Goal: Task Accomplishment & Management: Manage account settings

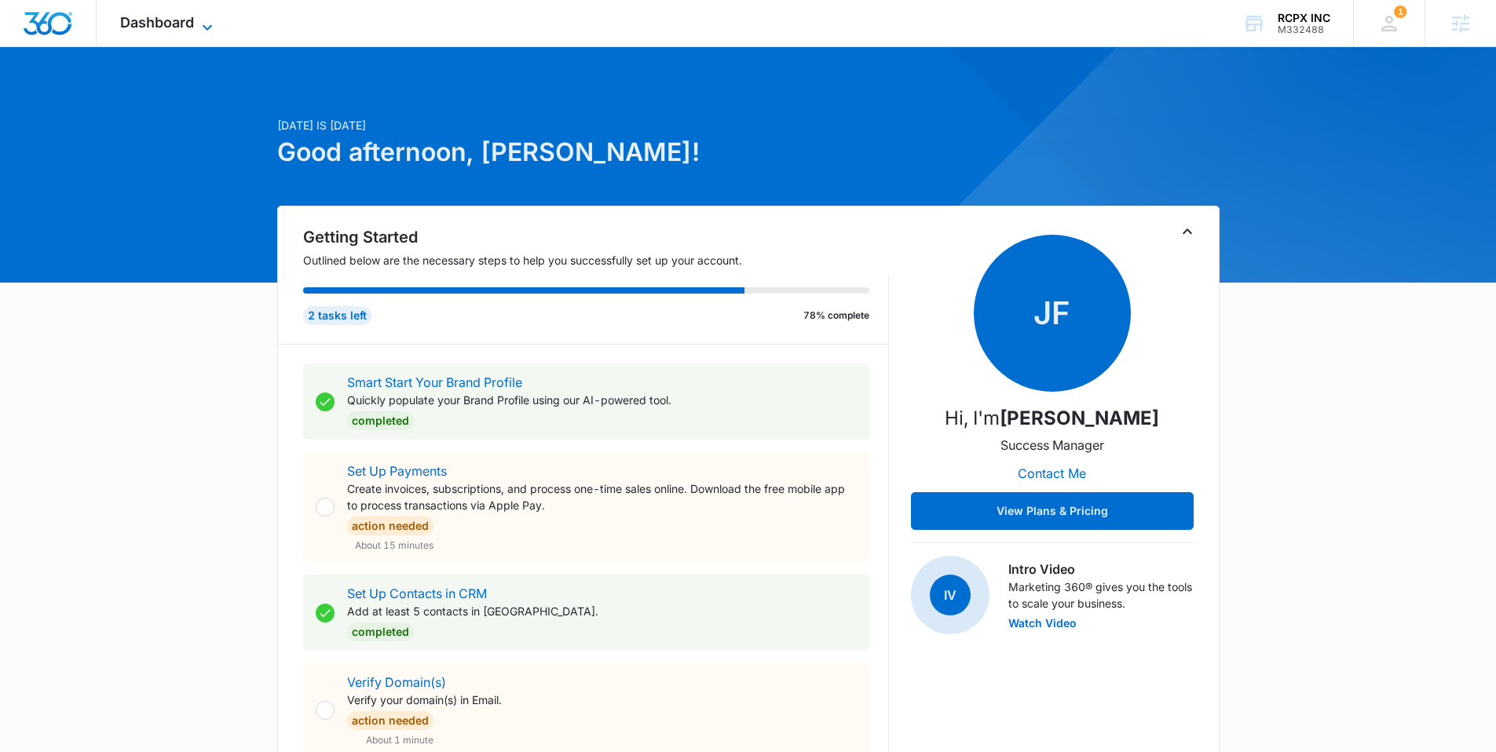
click at [164, 27] on span "Dashboard" at bounding box center [157, 22] width 74 height 16
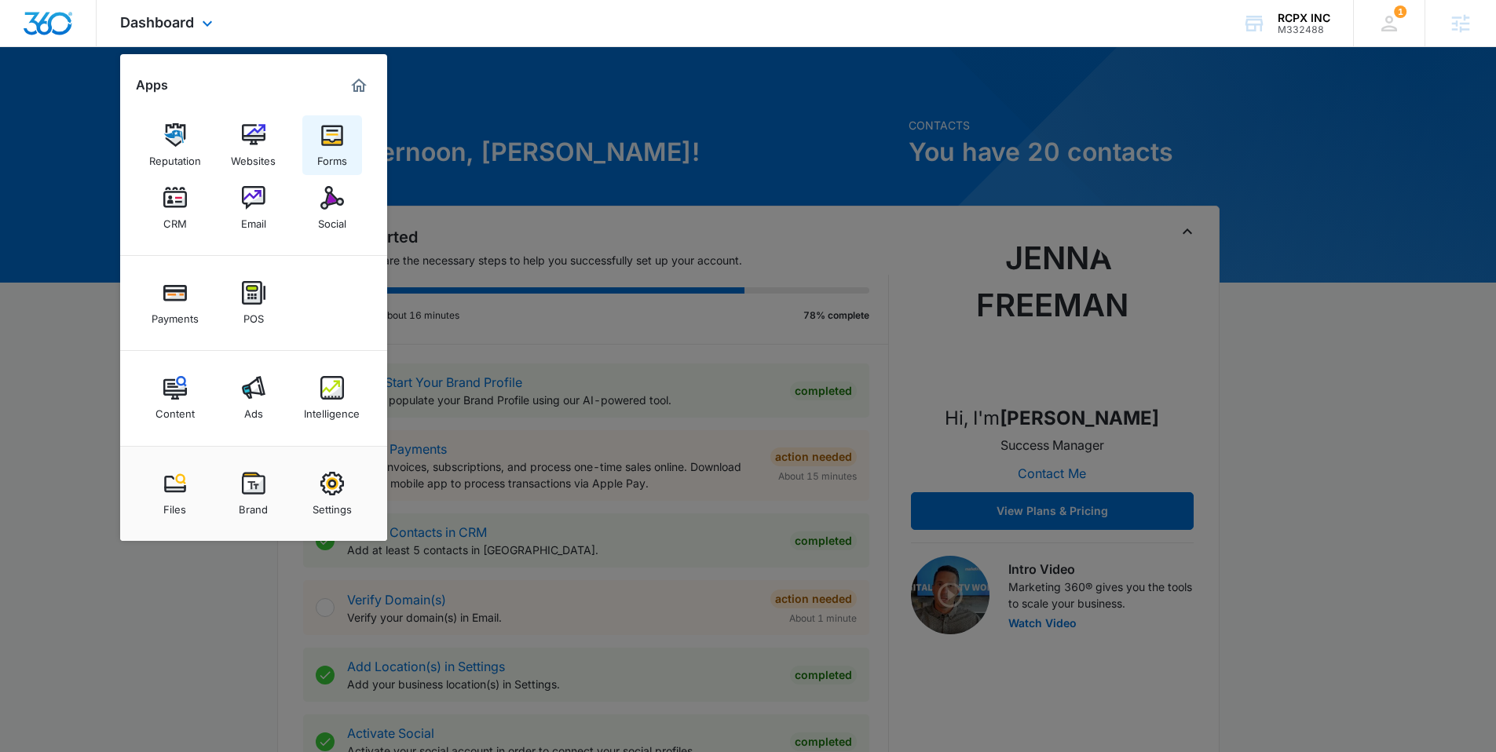
click at [338, 144] on img at bounding box center [332, 135] width 24 height 24
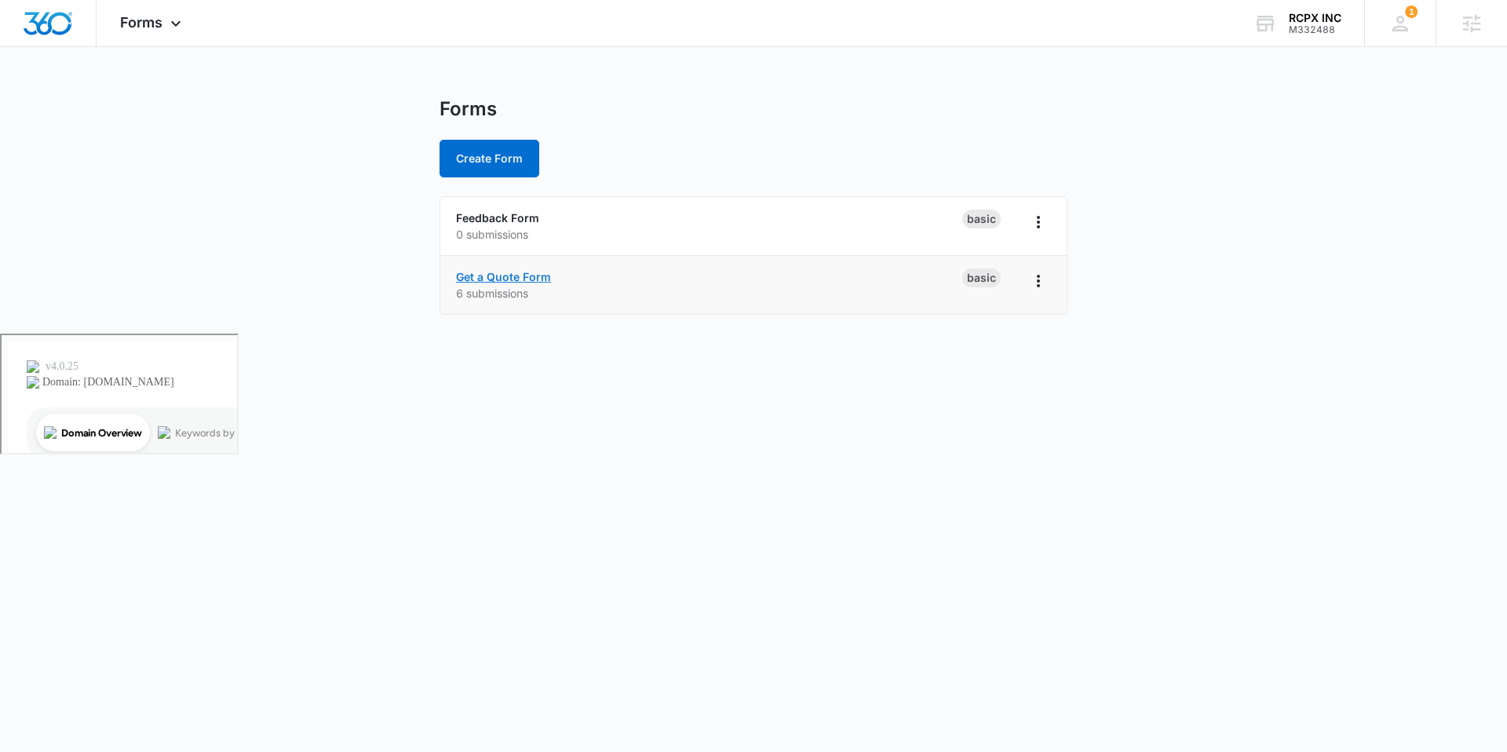
click at [514, 278] on link "Get a Quote Form" at bounding box center [503, 276] width 95 height 13
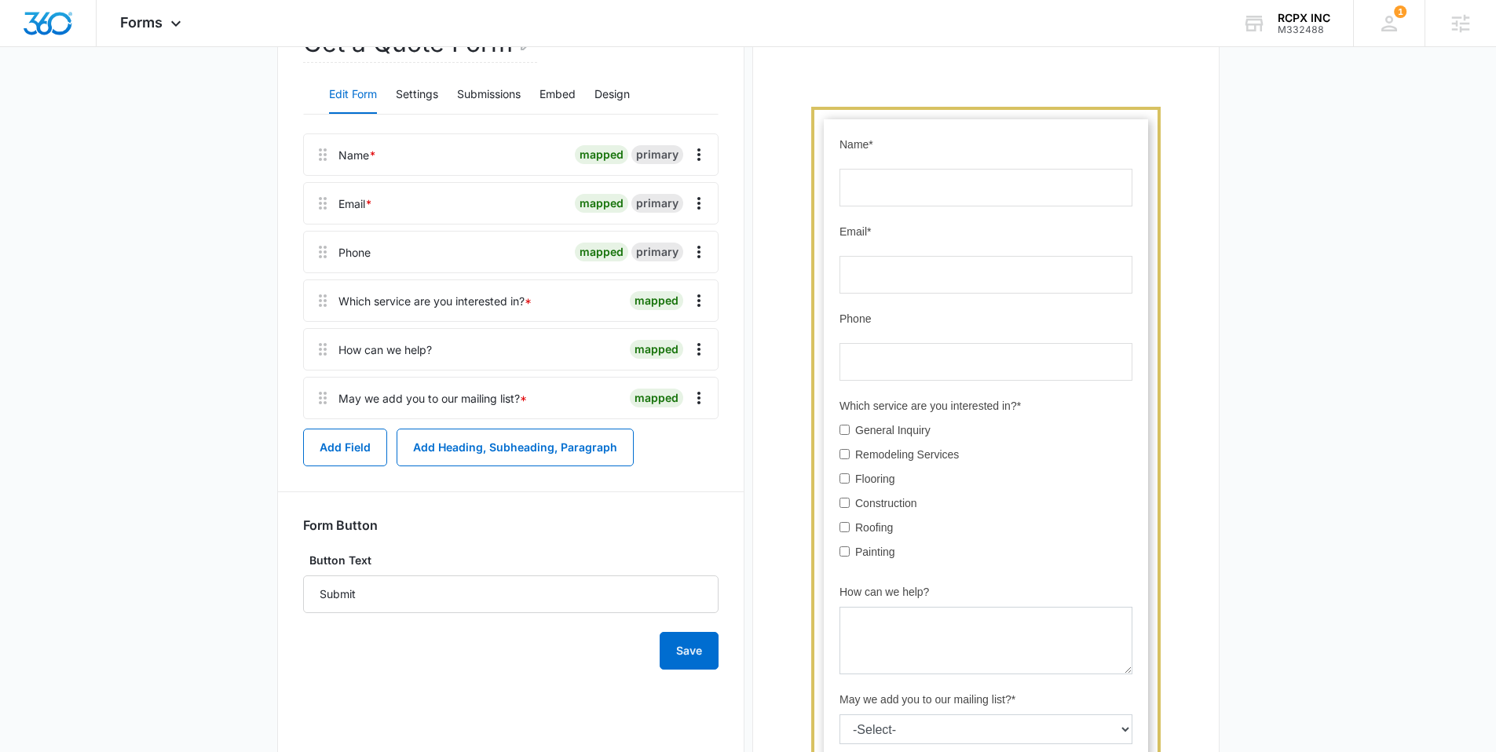
scroll to position [1, 0]
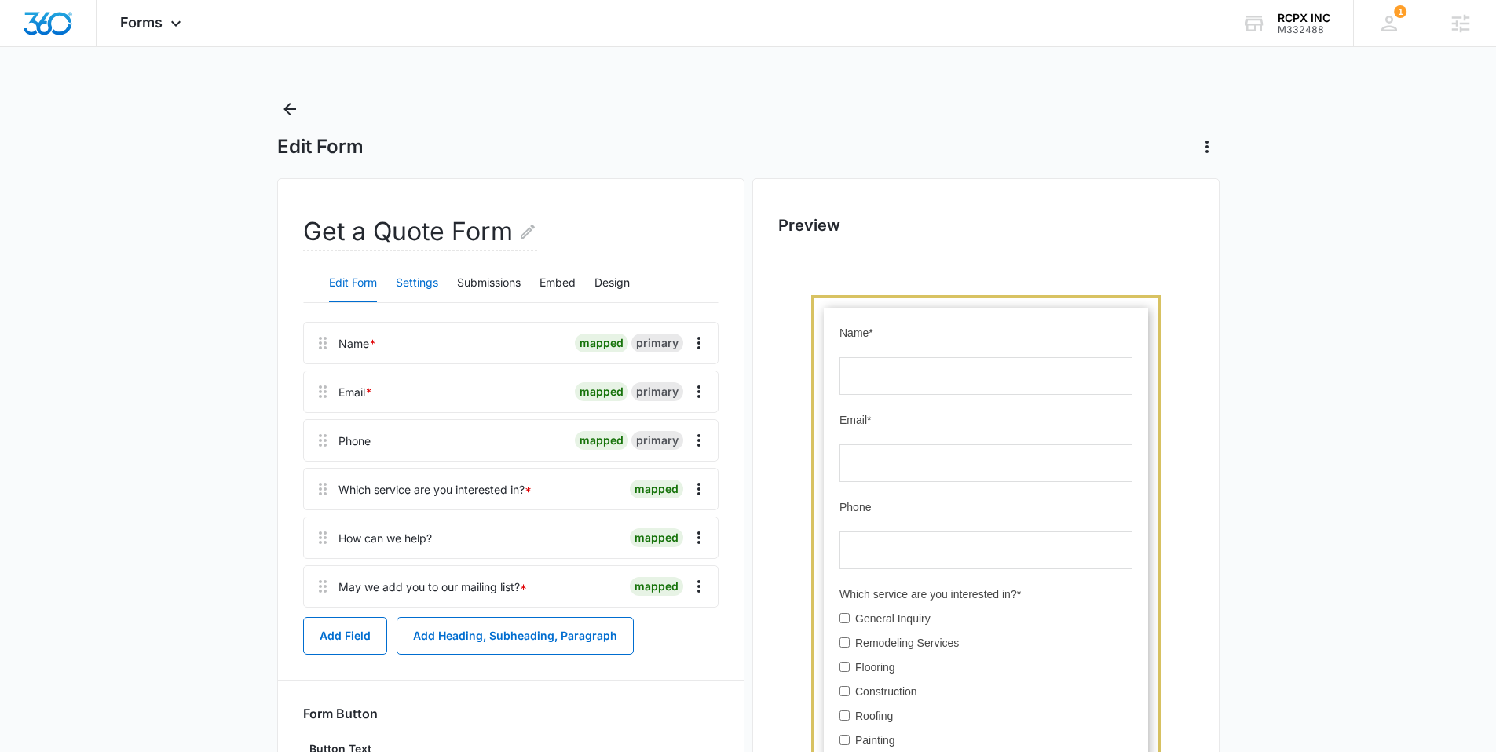
click at [435, 277] on button "Settings" at bounding box center [417, 284] width 42 height 38
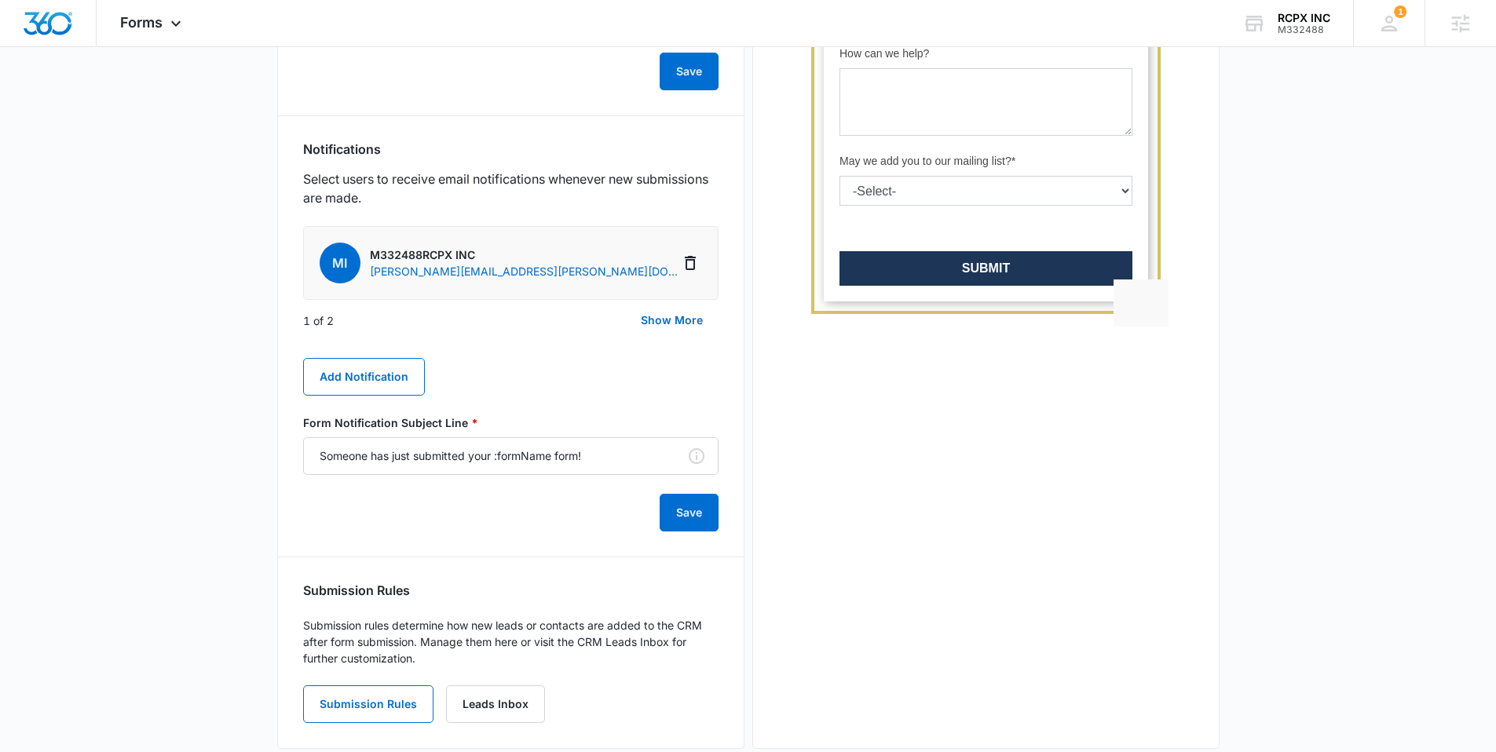
scroll to position [732, 0]
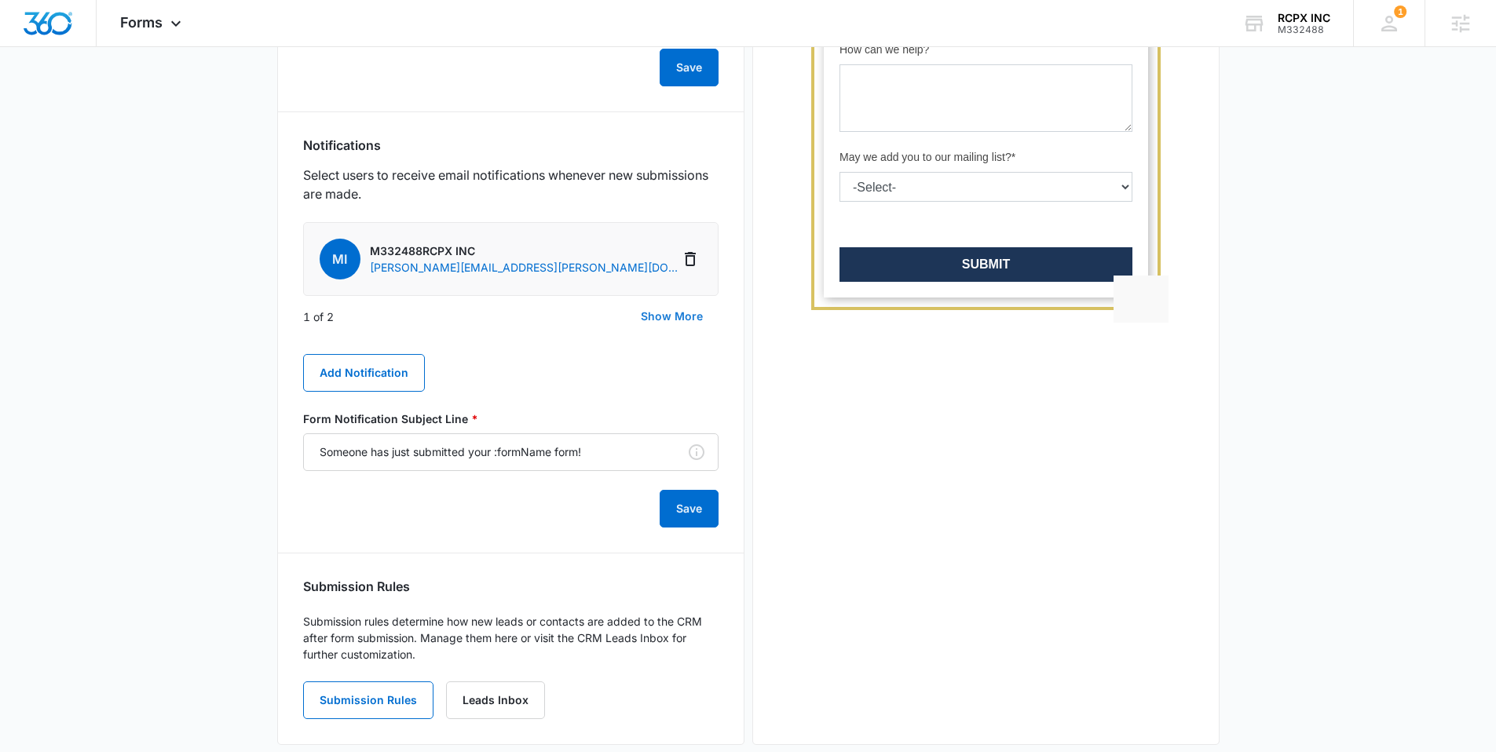
click at [667, 314] on button "Show More" at bounding box center [671, 317] width 93 height 38
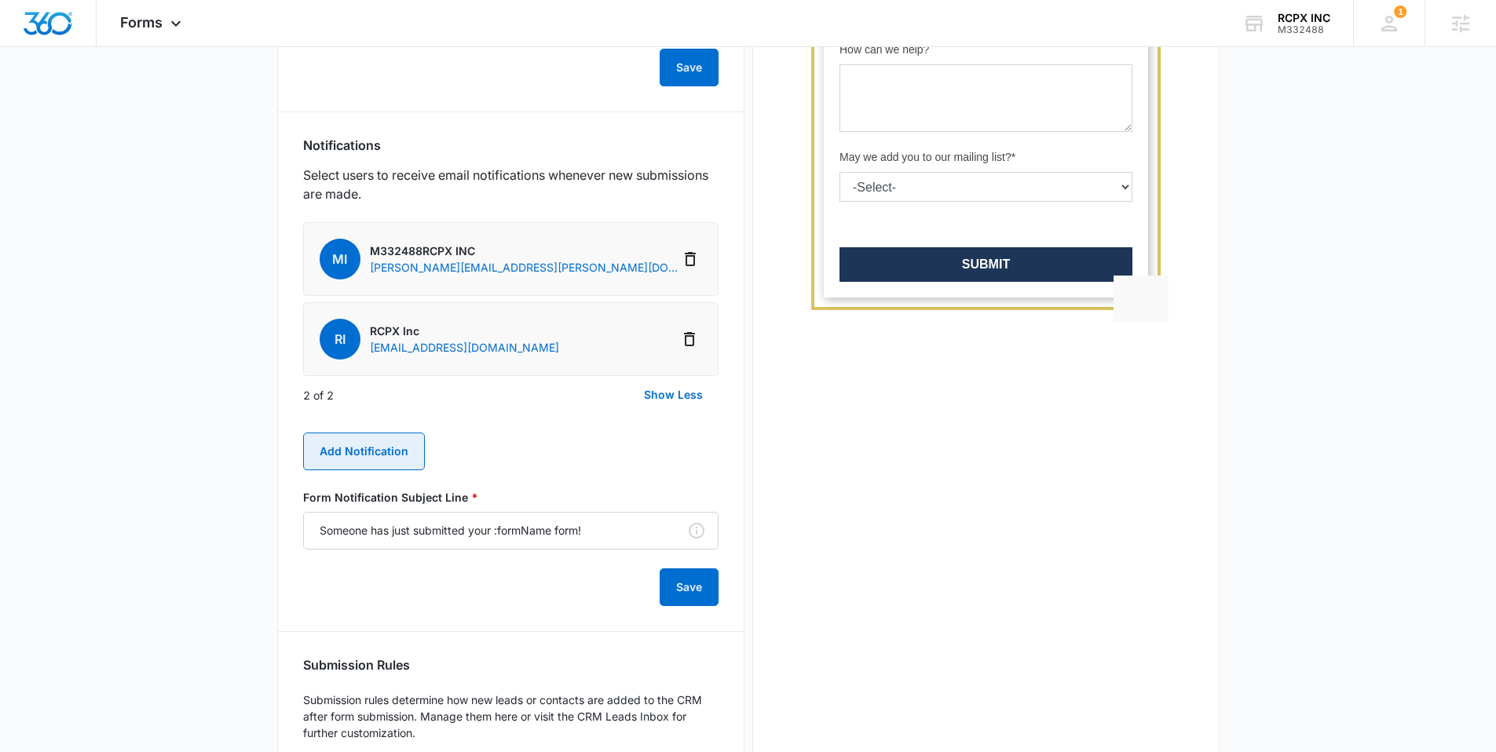
click at [384, 454] on button "Add Notification" at bounding box center [364, 452] width 122 height 38
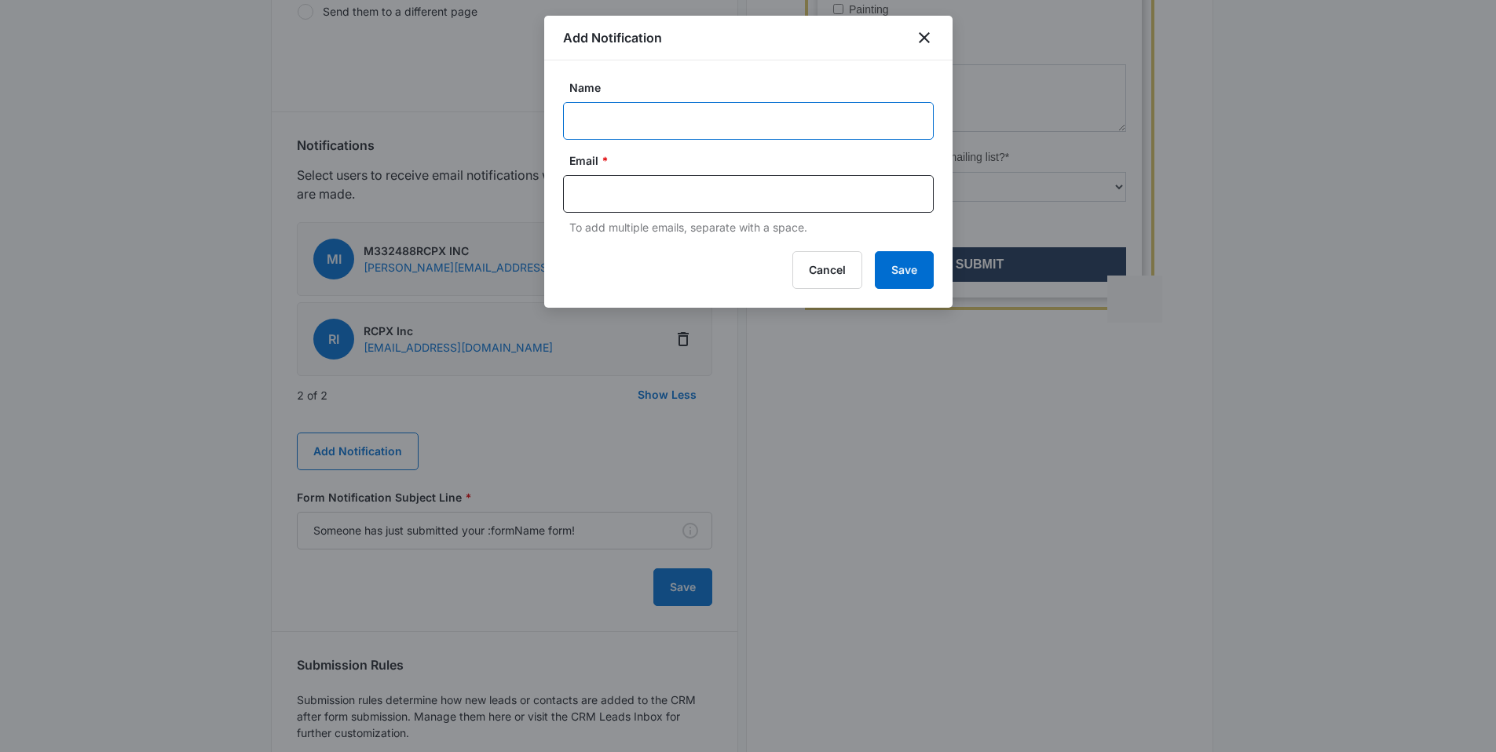
click at [679, 115] on input "Name" at bounding box center [748, 121] width 371 height 38
type input "Laquama"
paste input "laquamahoward@yahoo.com"
type input "laquamahoward@yahoo.com"
click at [906, 272] on button "Save" at bounding box center [904, 270] width 59 height 38
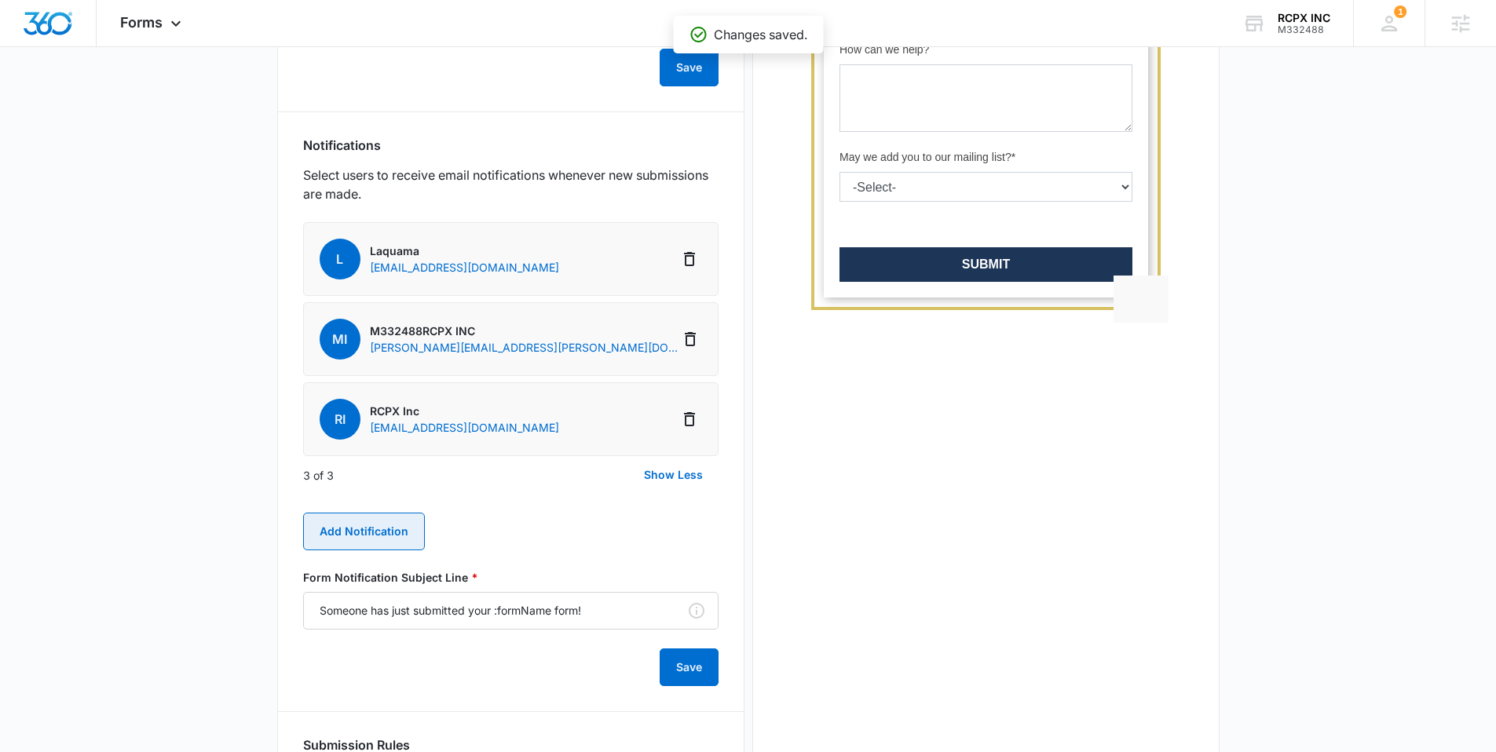
click at [376, 531] on button "Add Notification" at bounding box center [364, 532] width 122 height 38
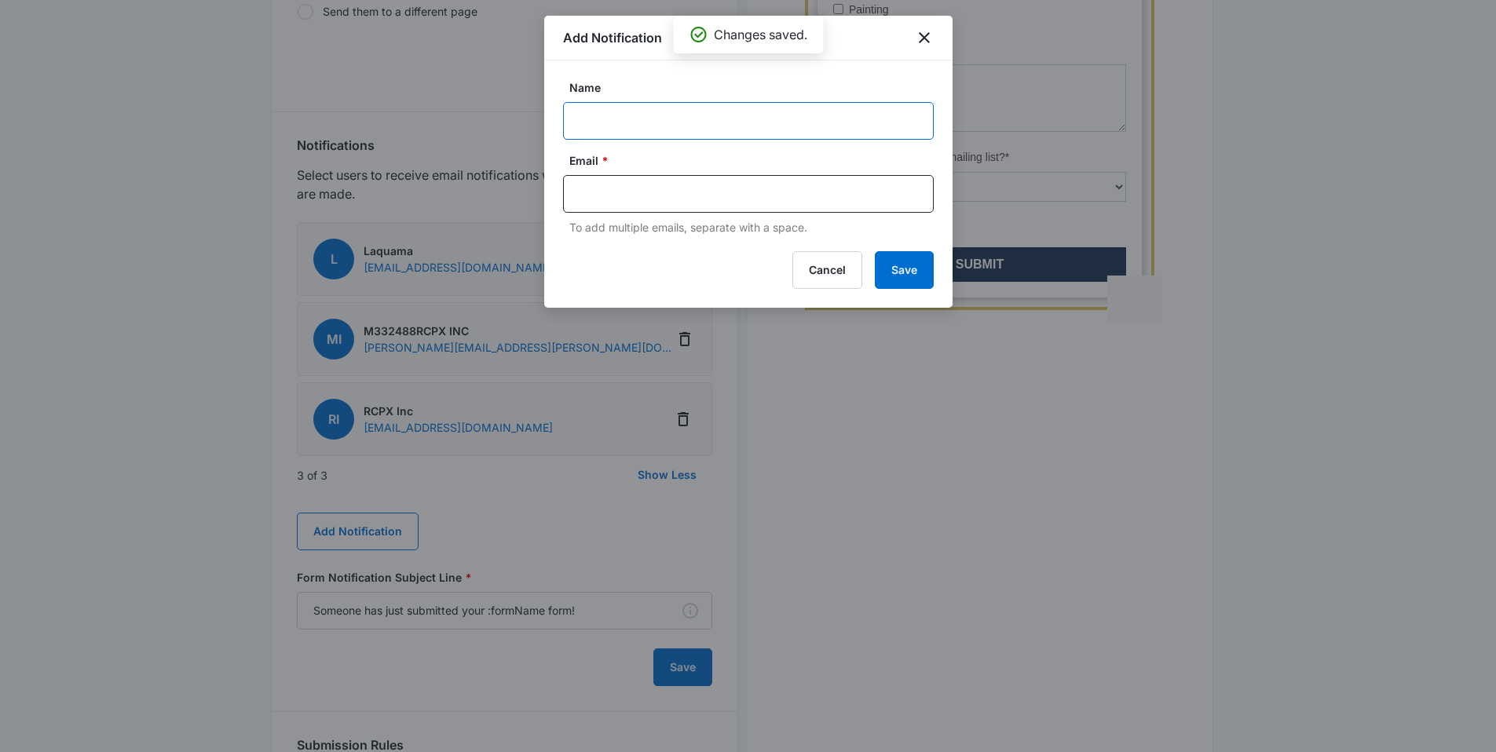
click at [682, 126] on input "Name" at bounding box center [748, 121] width 371 height 38
type input "Ticcola"
paste input "mailto:ticcola@rcpxconstruction.com"
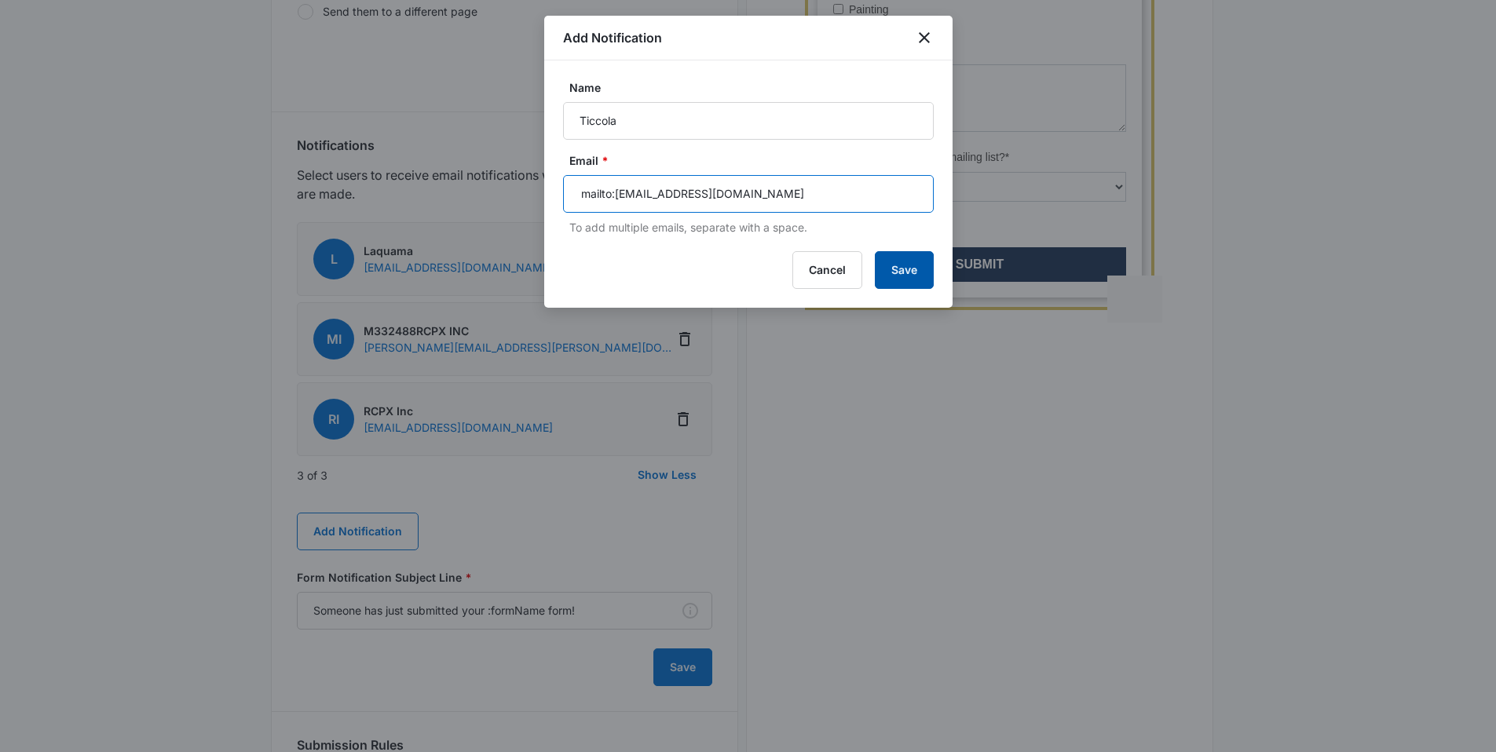
type input "mailto:ticcola@rcpxconstruction.com"
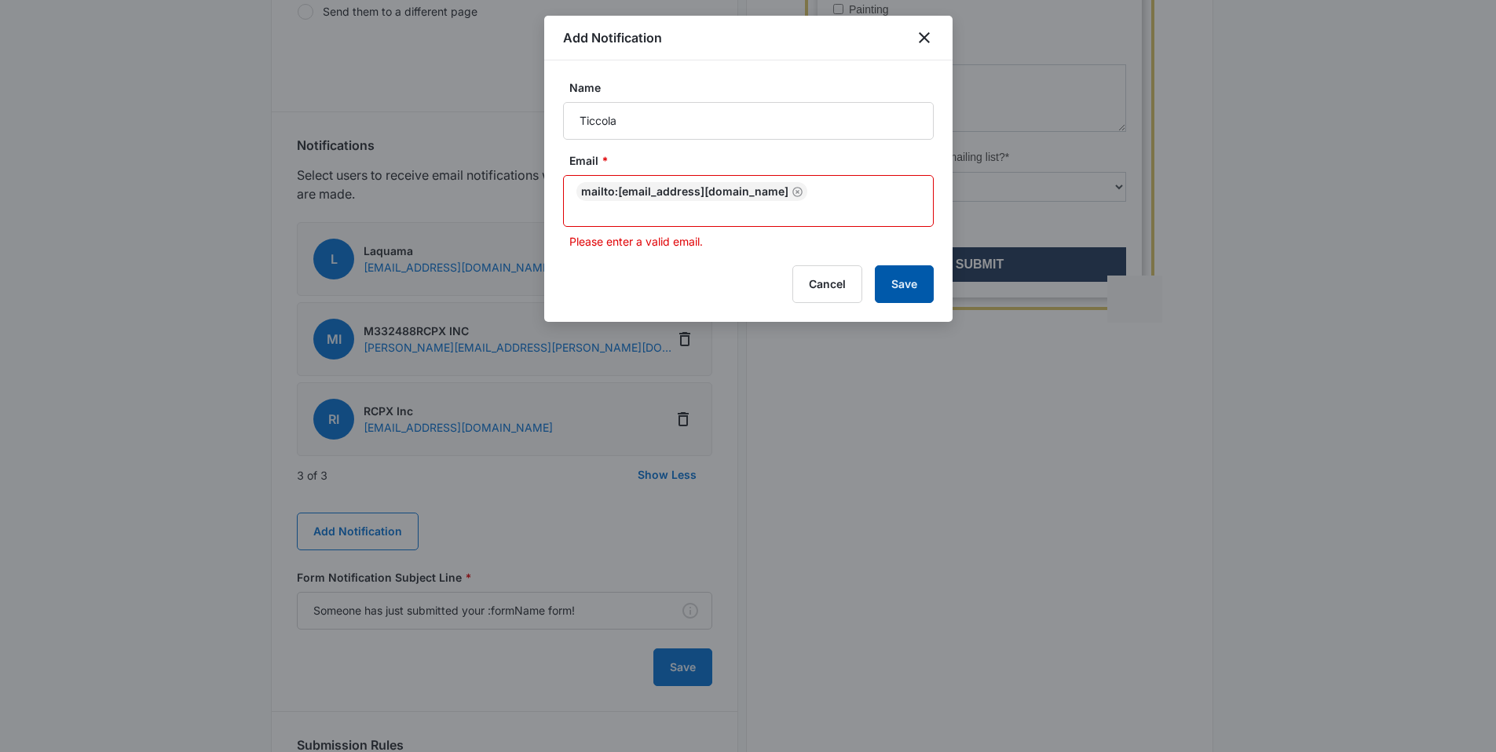
click at [920, 276] on button "Save" at bounding box center [904, 284] width 59 height 38
click at [645, 192] on div "mailto:ticcola@rcpxconstruction.com" at bounding box center [691, 191] width 231 height 19
click at [619, 195] on div "mailto:ticcola@rcpxconstruction.com" at bounding box center [691, 191] width 231 height 19
click at [652, 197] on div "mailto:ticcola@rcpxconstruction.com" at bounding box center [691, 191] width 231 height 19
click at [648, 191] on div "mailto:ticcola@rcpxconstruction.com" at bounding box center [691, 191] width 231 height 19
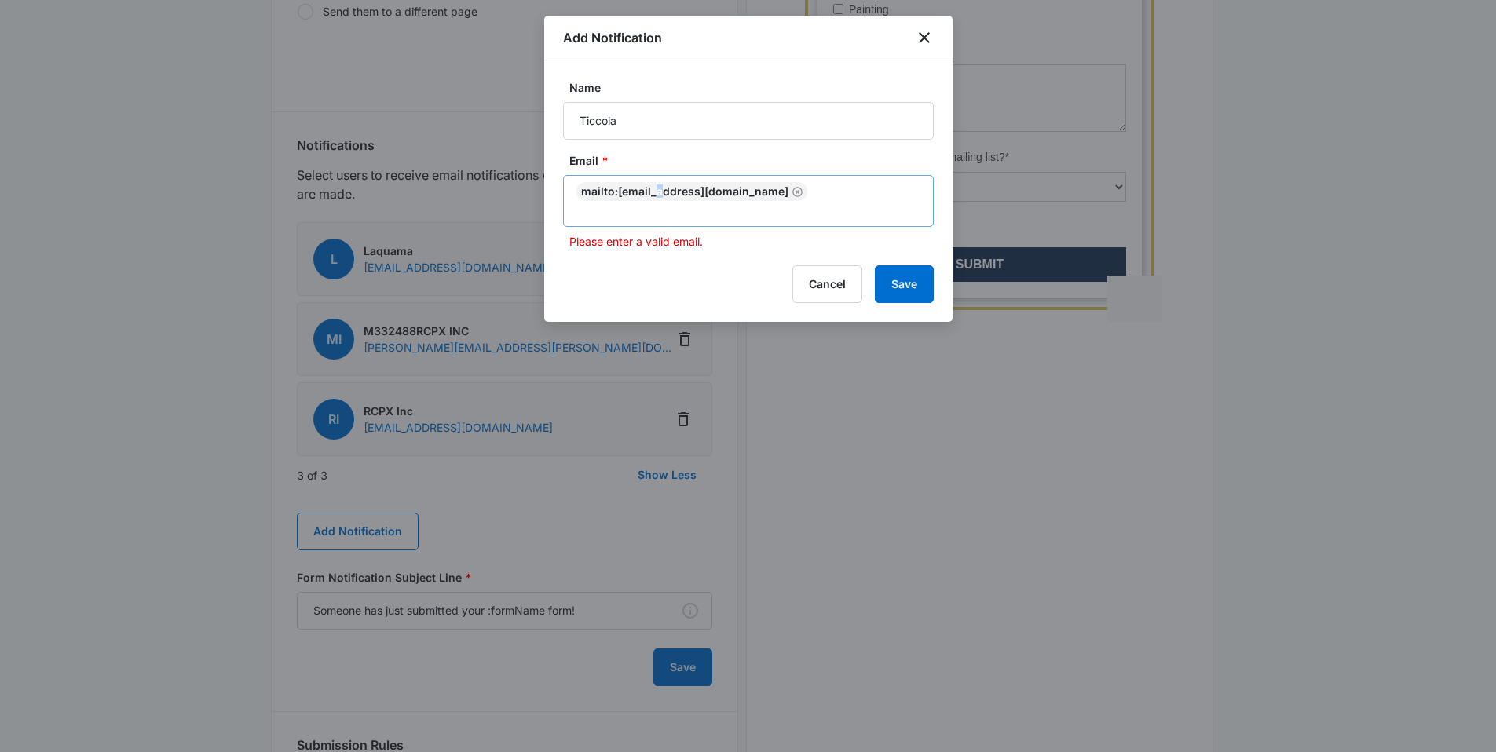
click at [648, 191] on div "mailto:ticcola@rcpxconstruction.com" at bounding box center [691, 191] width 231 height 19
click at [792, 196] on icon "Remove" at bounding box center [797, 192] width 10 height 10
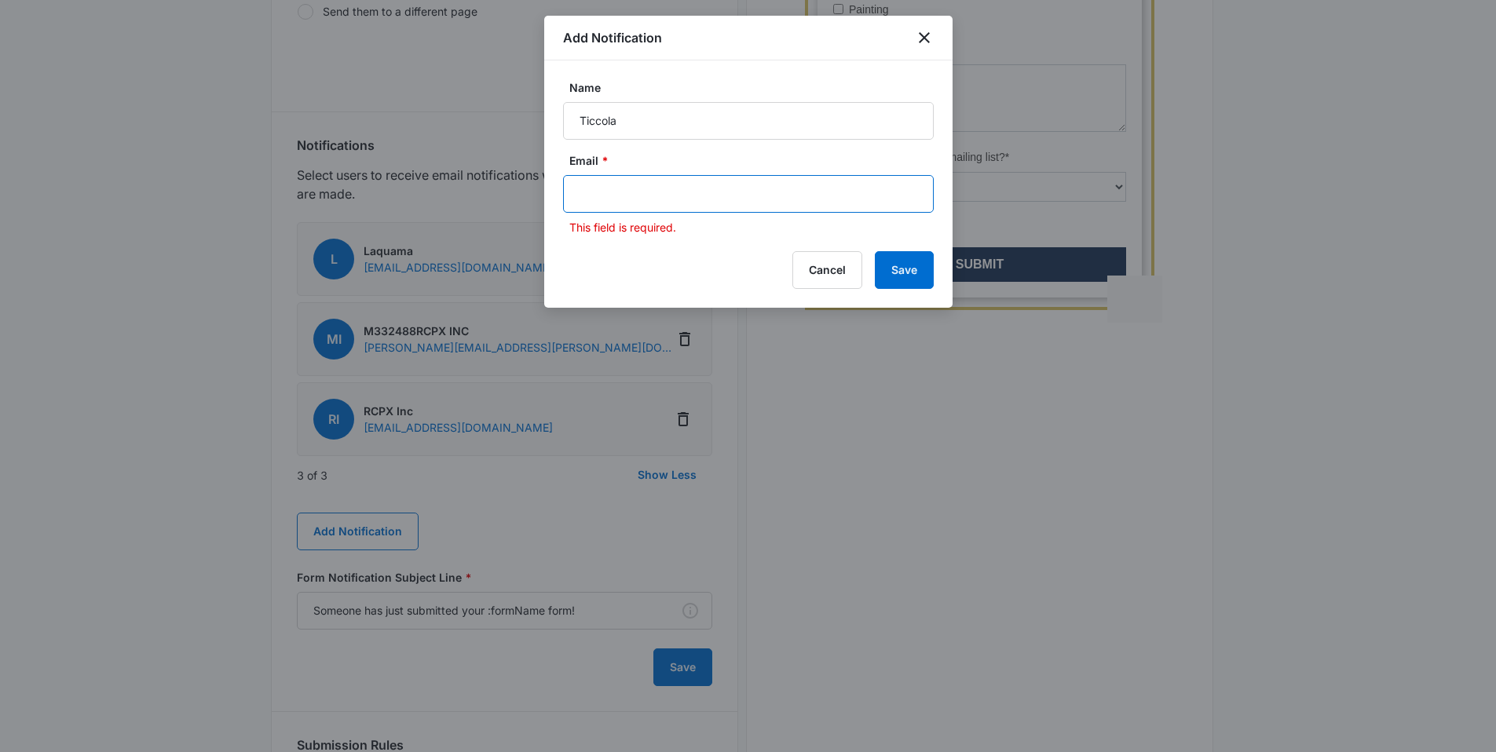
click at [764, 186] on input "text" at bounding box center [749, 194] width 341 height 24
paste input "mailto:ticcola@rcpxconstruction.com"
click at [616, 199] on input "mailto:ticcola@rcpxconstruction.com" at bounding box center [749, 194] width 341 height 24
type input "ticcola@rcpxconstruction.com"
click at [922, 266] on button "Save" at bounding box center [904, 270] width 59 height 38
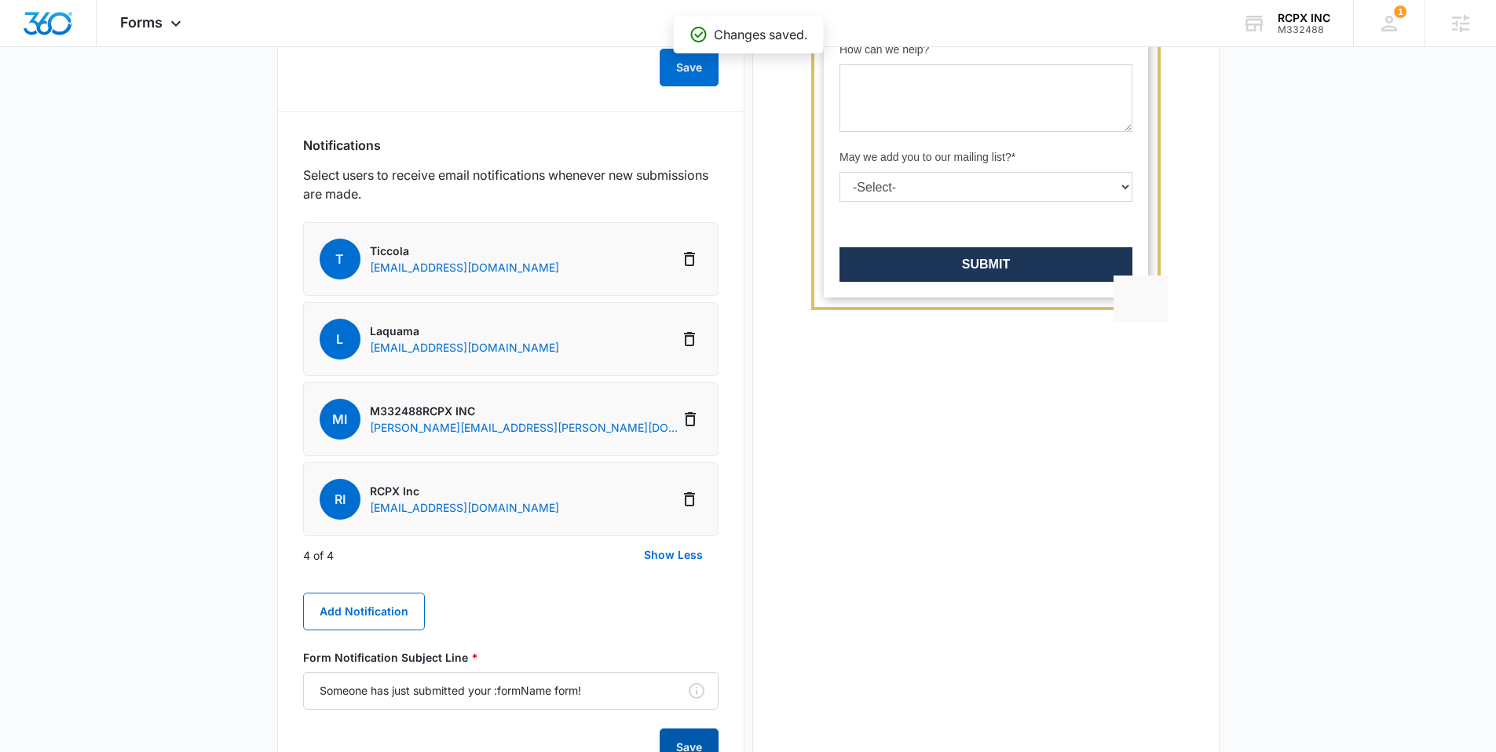
click at [686, 736] on button "Save" at bounding box center [688, 748] width 59 height 38
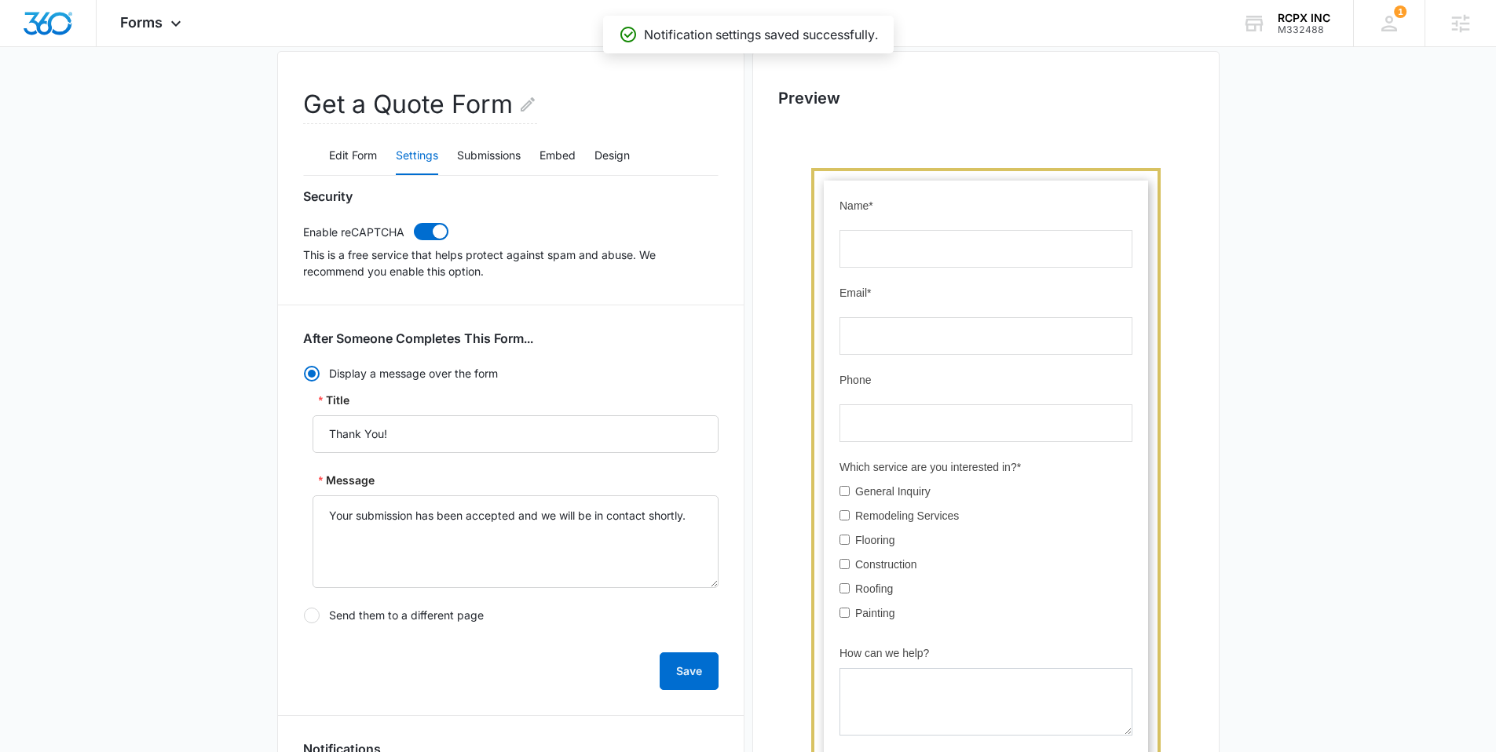
scroll to position [0, 0]
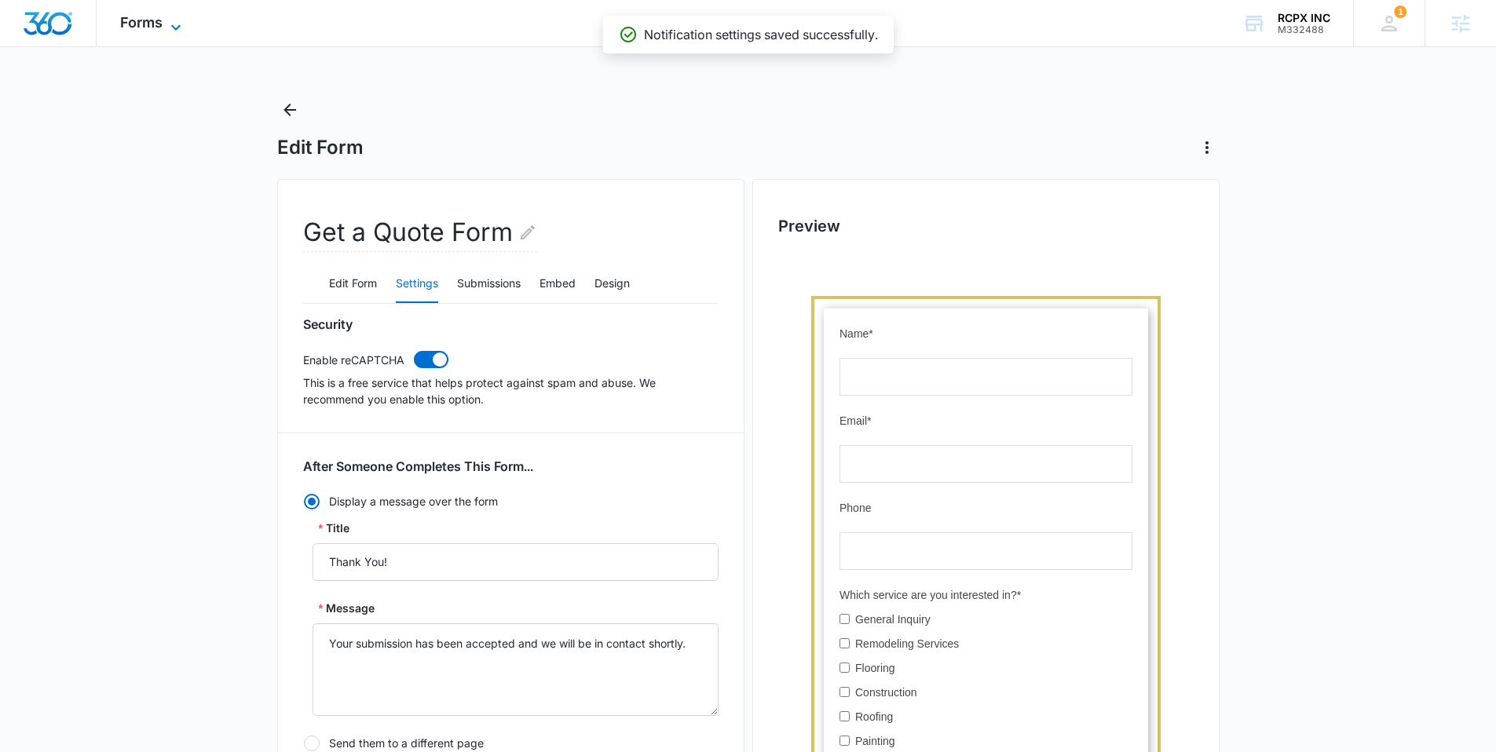
click at [166, 23] on icon at bounding box center [175, 27] width 19 height 19
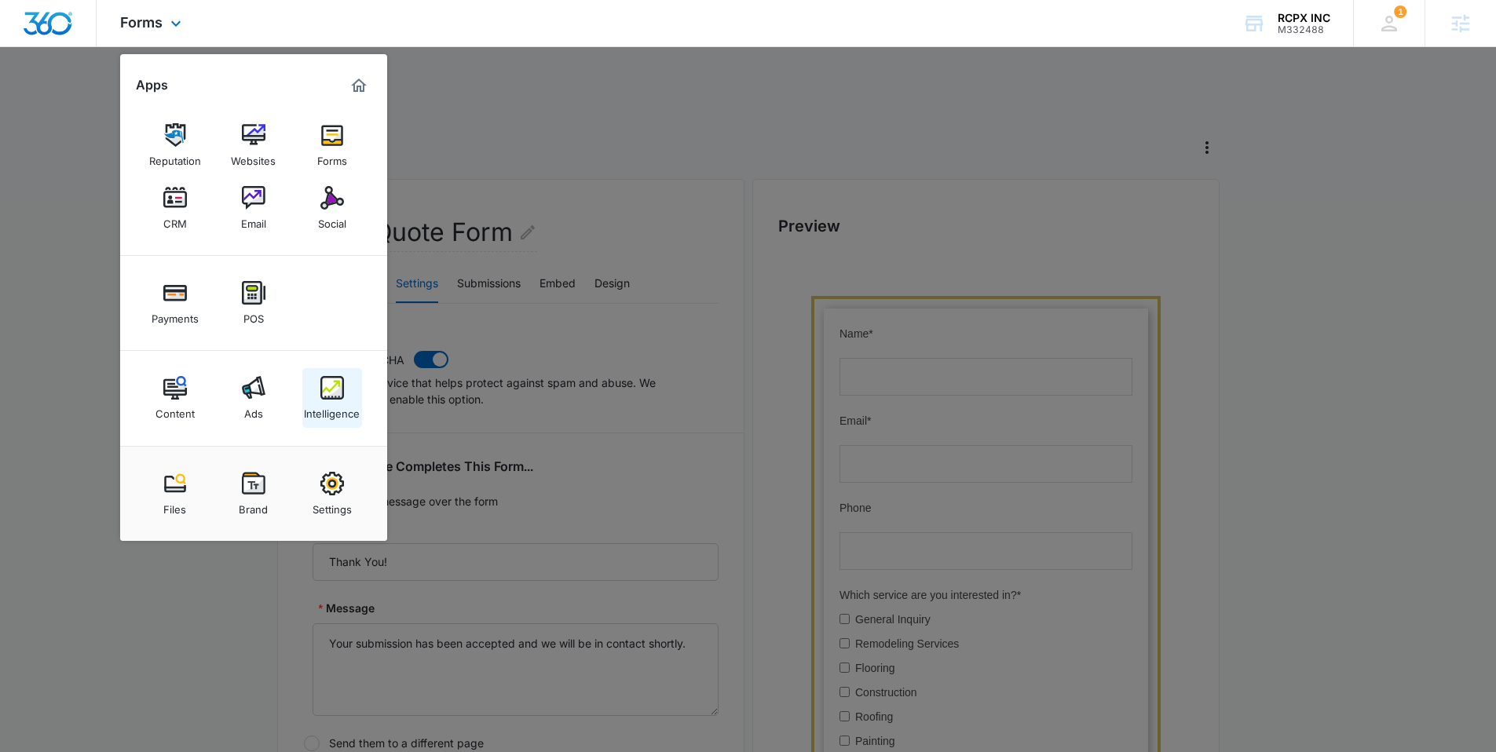
click at [334, 390] on img at bounding box center [332, 388] width 24 height 24
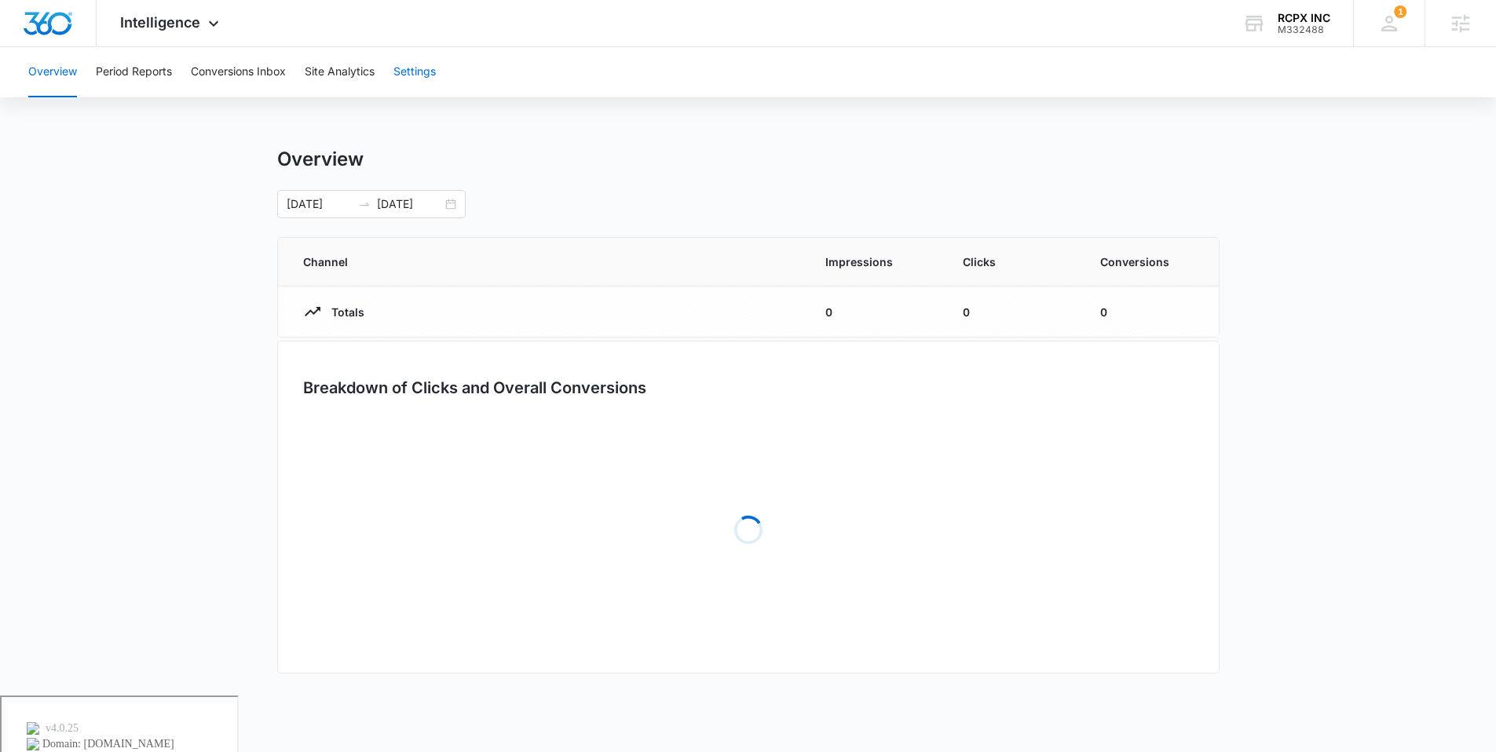
click at [413, 65] on button "Settings" at bounding box center [414, 72] width 42 height 50
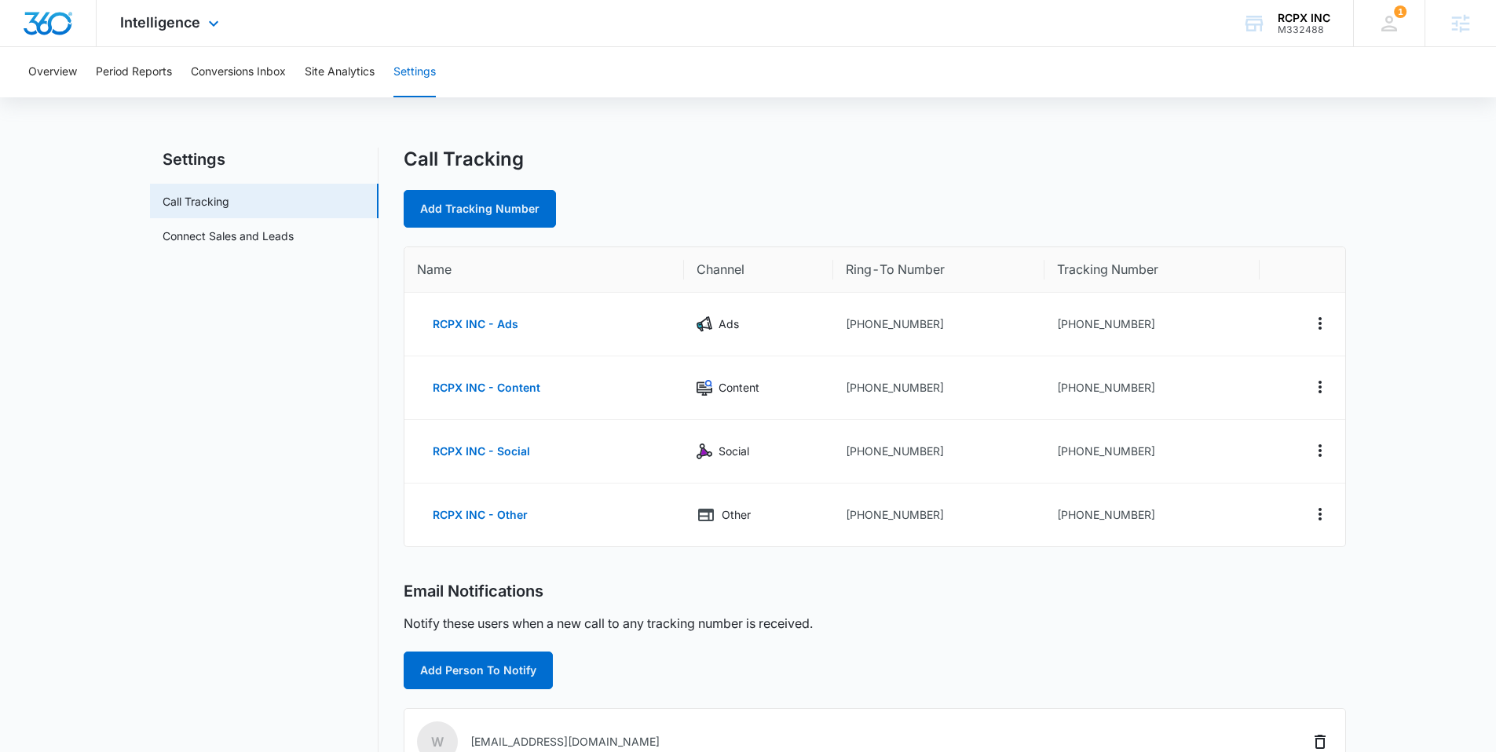
click at [204, 5] on div "Intelligence Apps Reputation Websites Forms CRM Email Social Payments POS Conte…" at bounding box center [172, 23] width 150 height 46
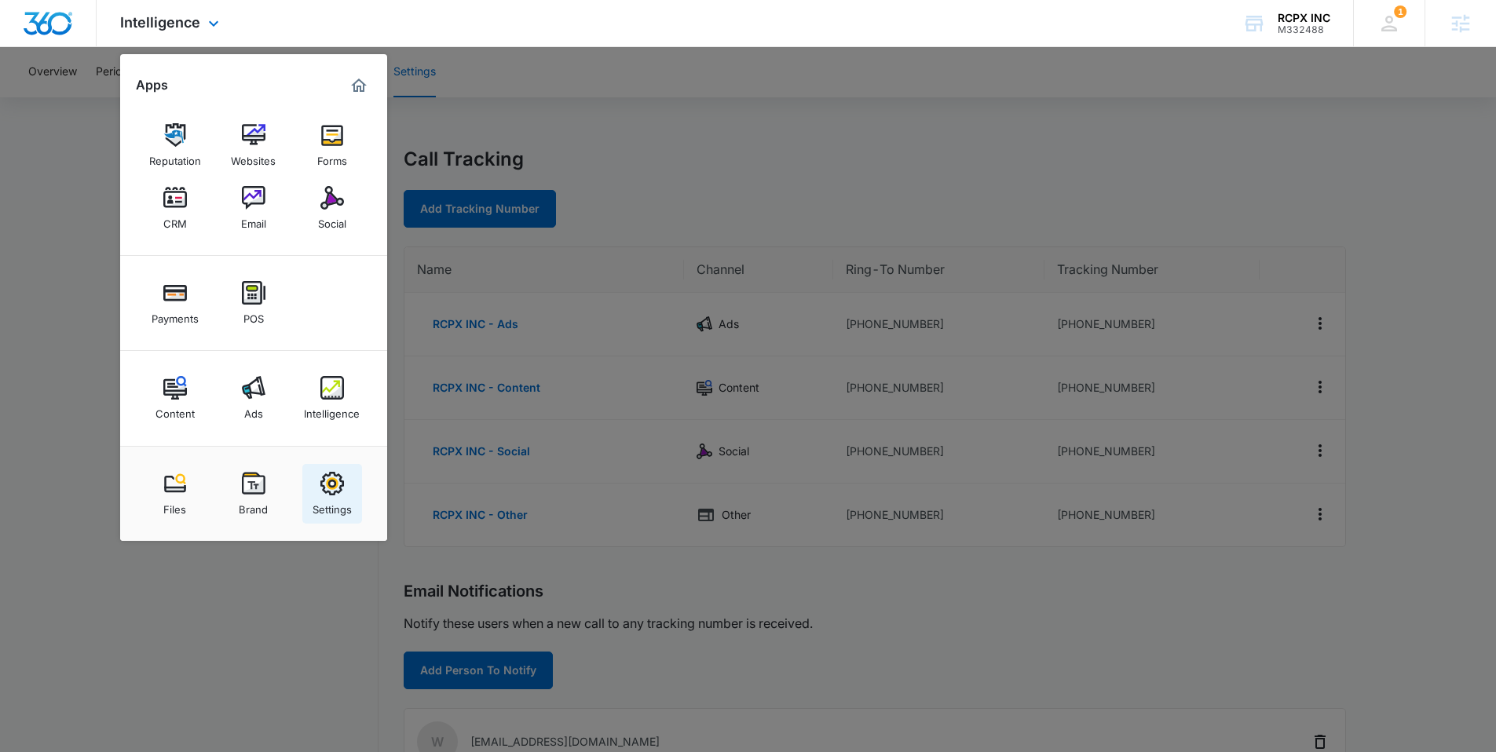
click at [330, 487] on img at bounding box center [332, 484] width 24 height 24
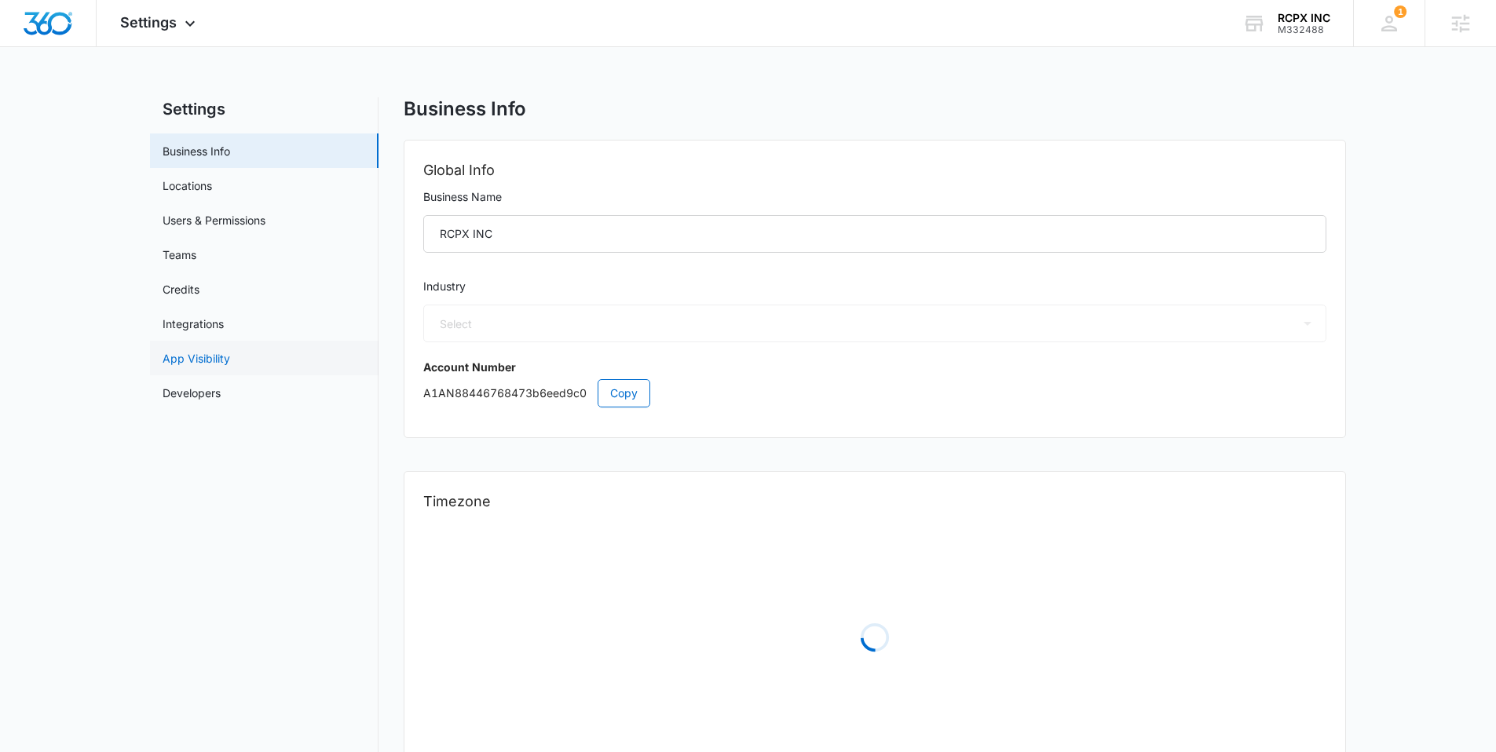
select select "4"
select select "US"
select select "America/New_York"
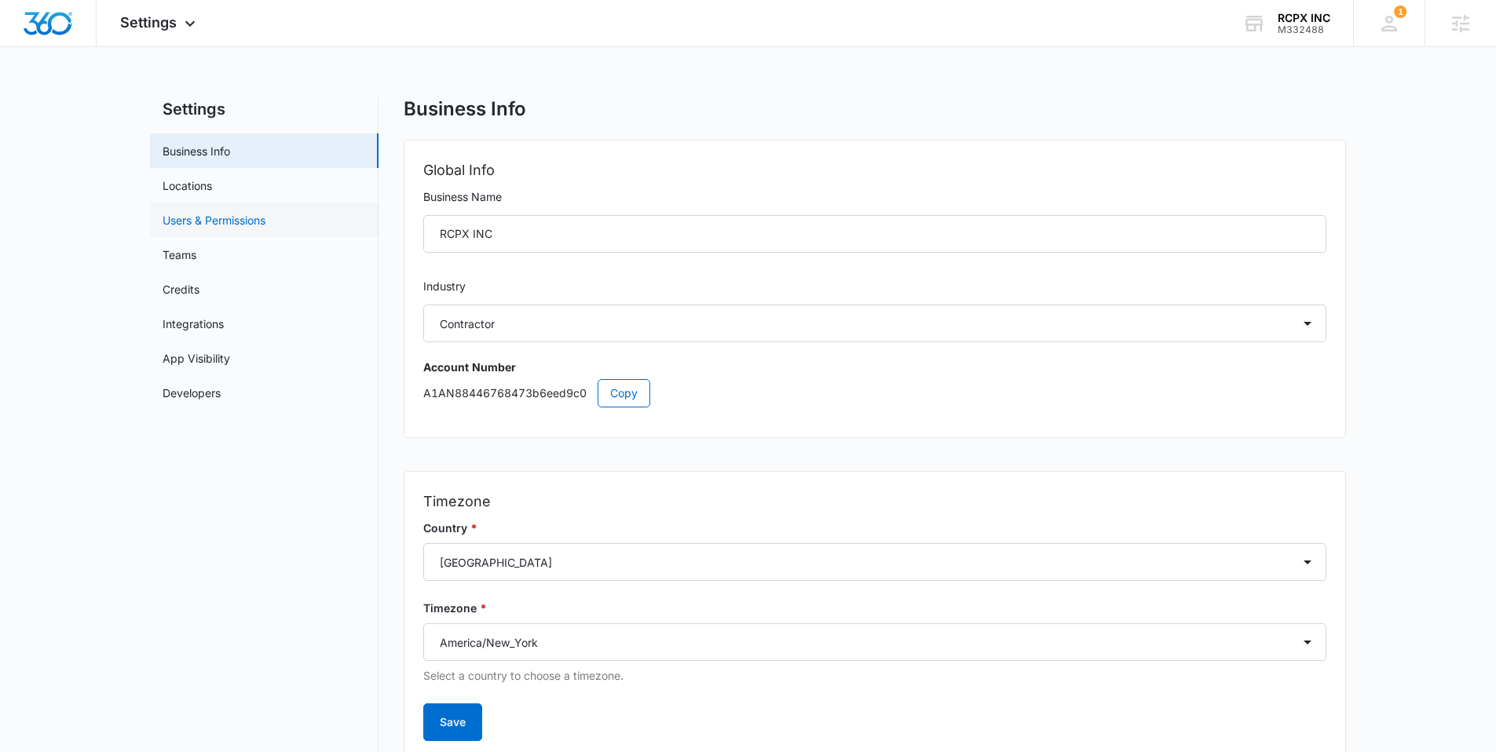
click at [223, 223] on link "Users & Permissions" at bounding box center [214, 220] width 103 height 16
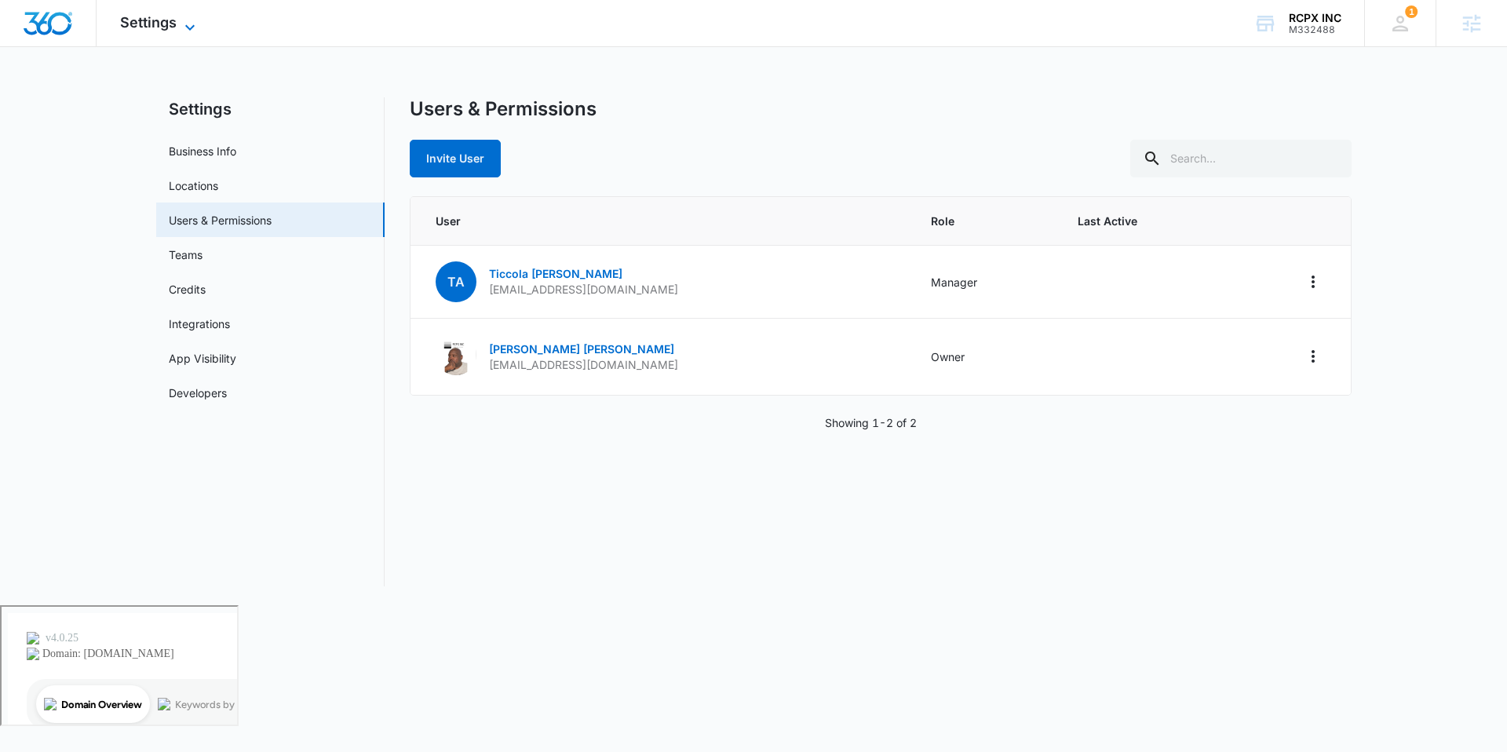
click at [132, 21] on span "Settings" at bounding box center [148, 22] width 57 height 16
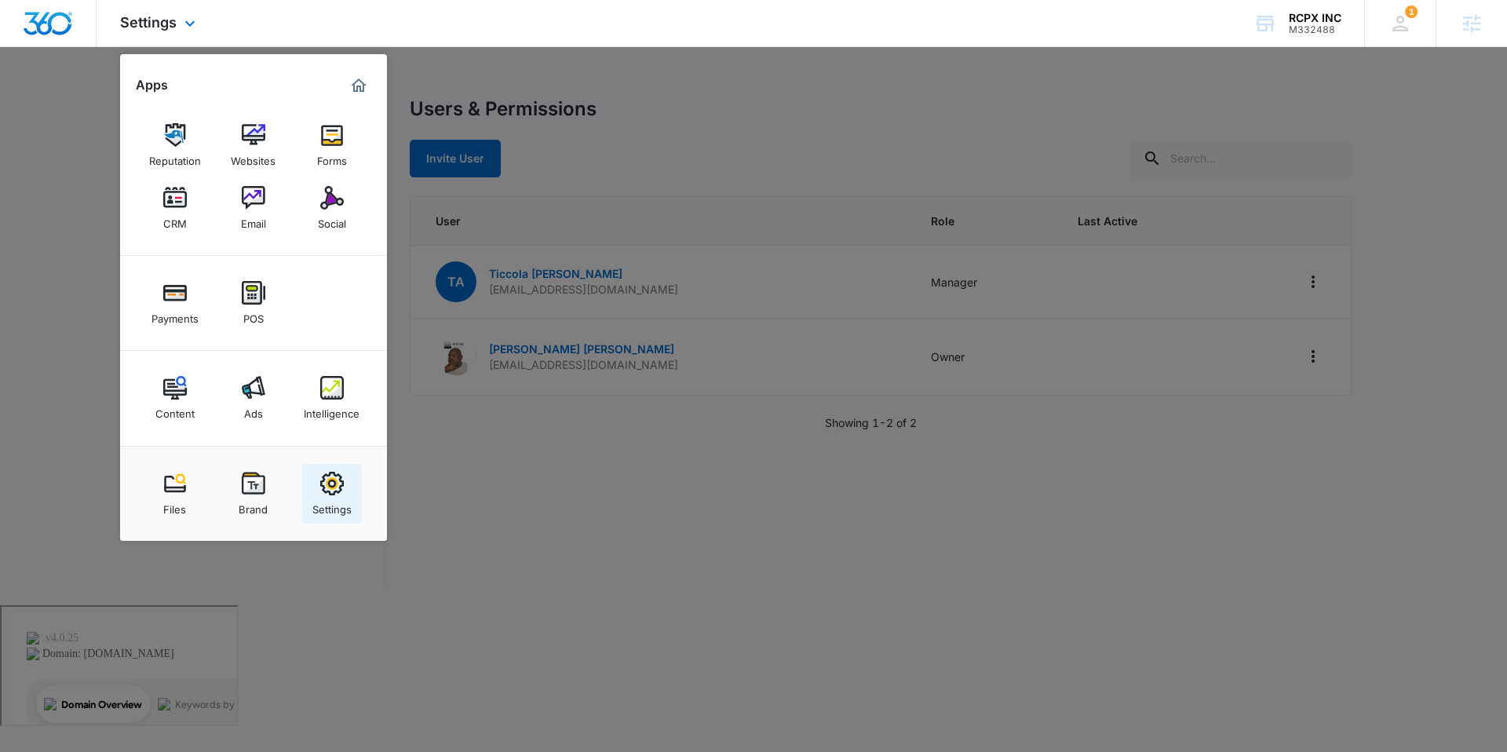
click at [349, 504] on div "Settings" at bounding box center [331, 505] width 39 height 20
select select "4"
select select "US"
select select "America/New_York"
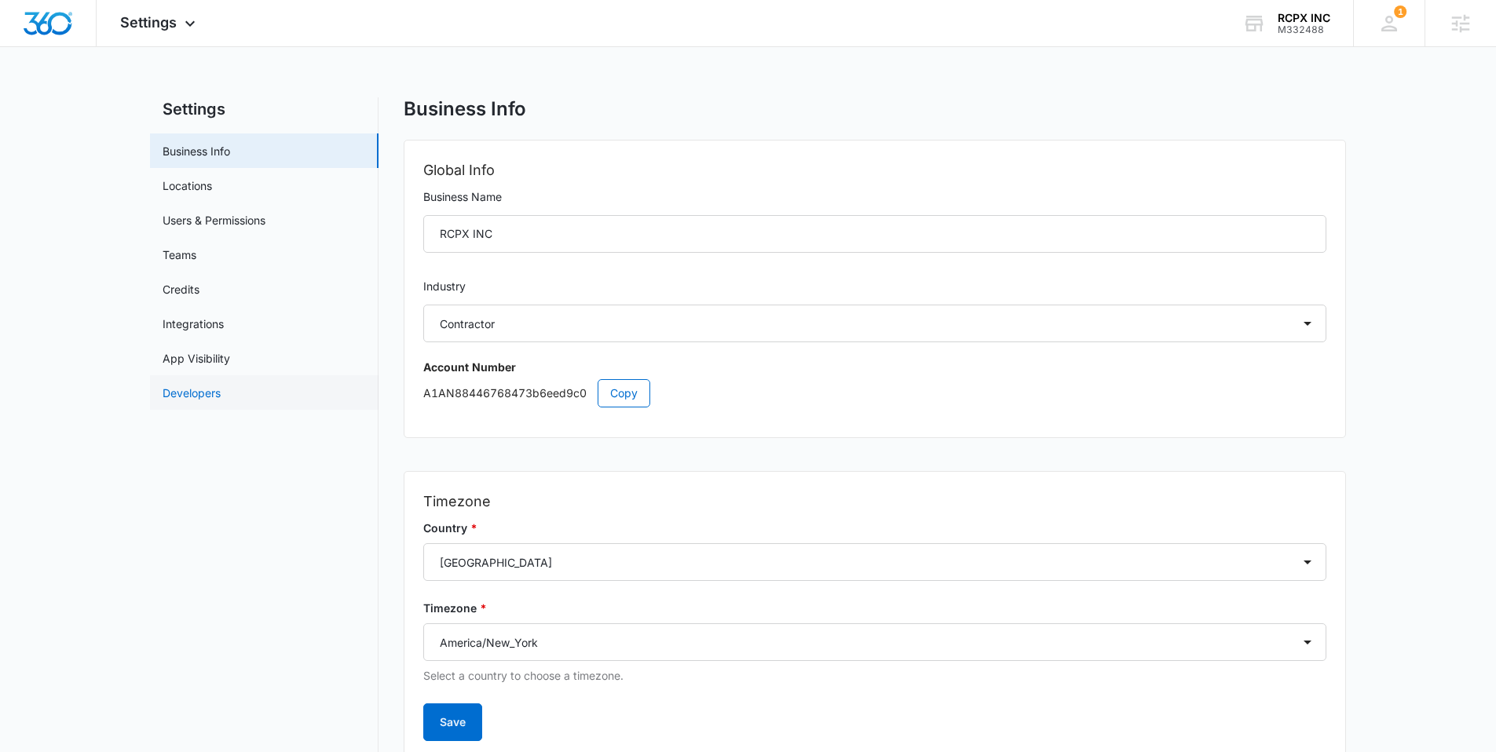
click at [220, 397] on link "Developers" at bounding box center [192, 393] width 58 height 16
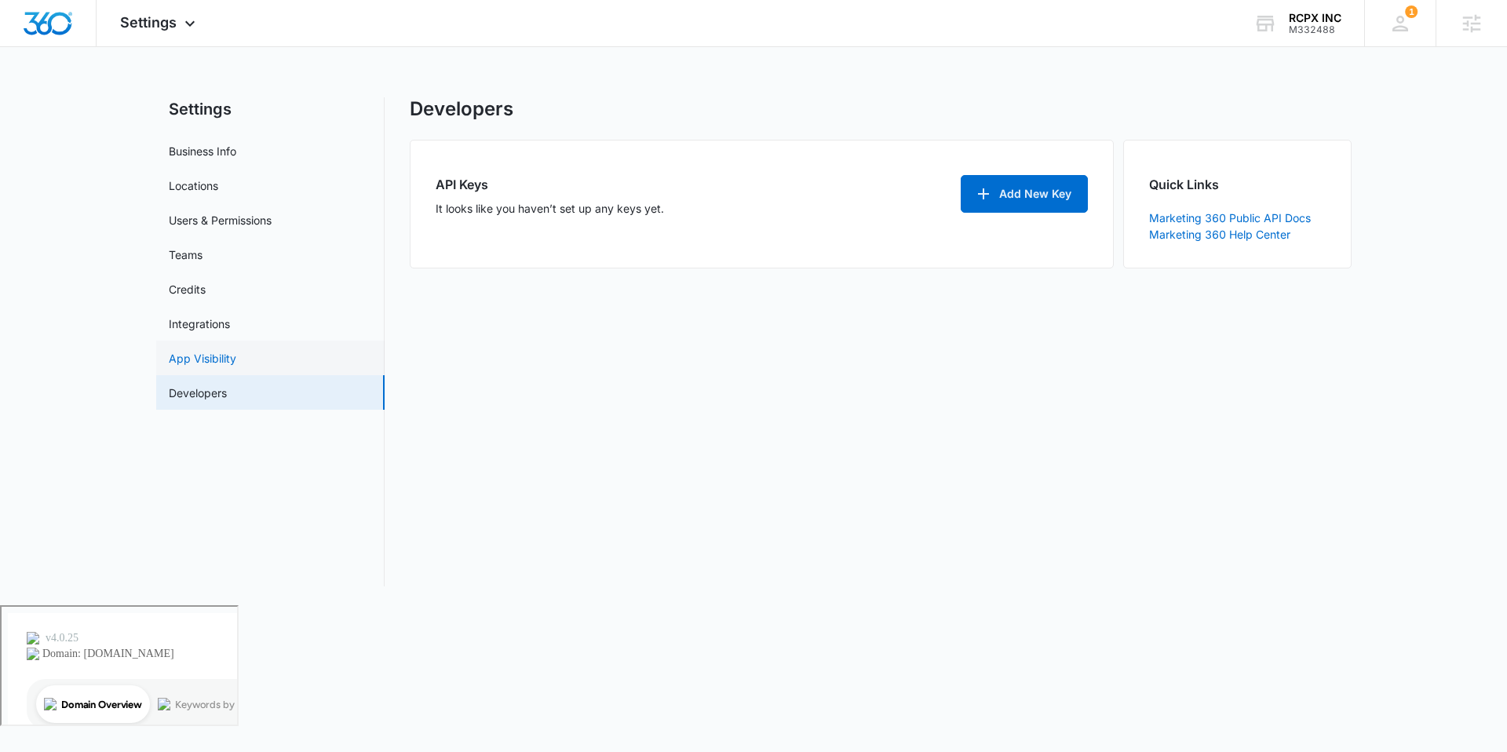
click at [214, 357] on link "App Visibility" at bounding box center [203, 358] width 68 height 16
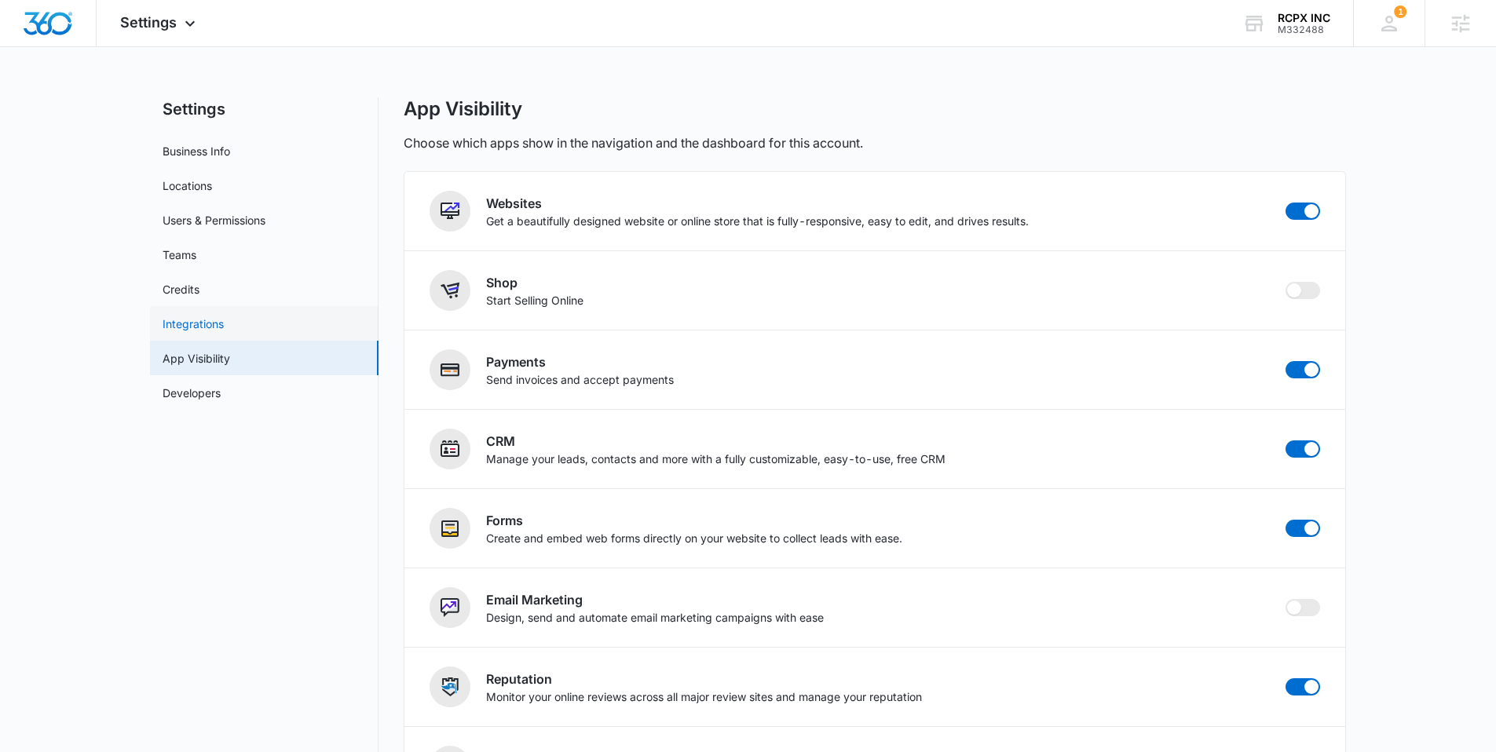
click at [203, 324] on link "Integrations" at bounding box center [193, 324] width 61 height 16
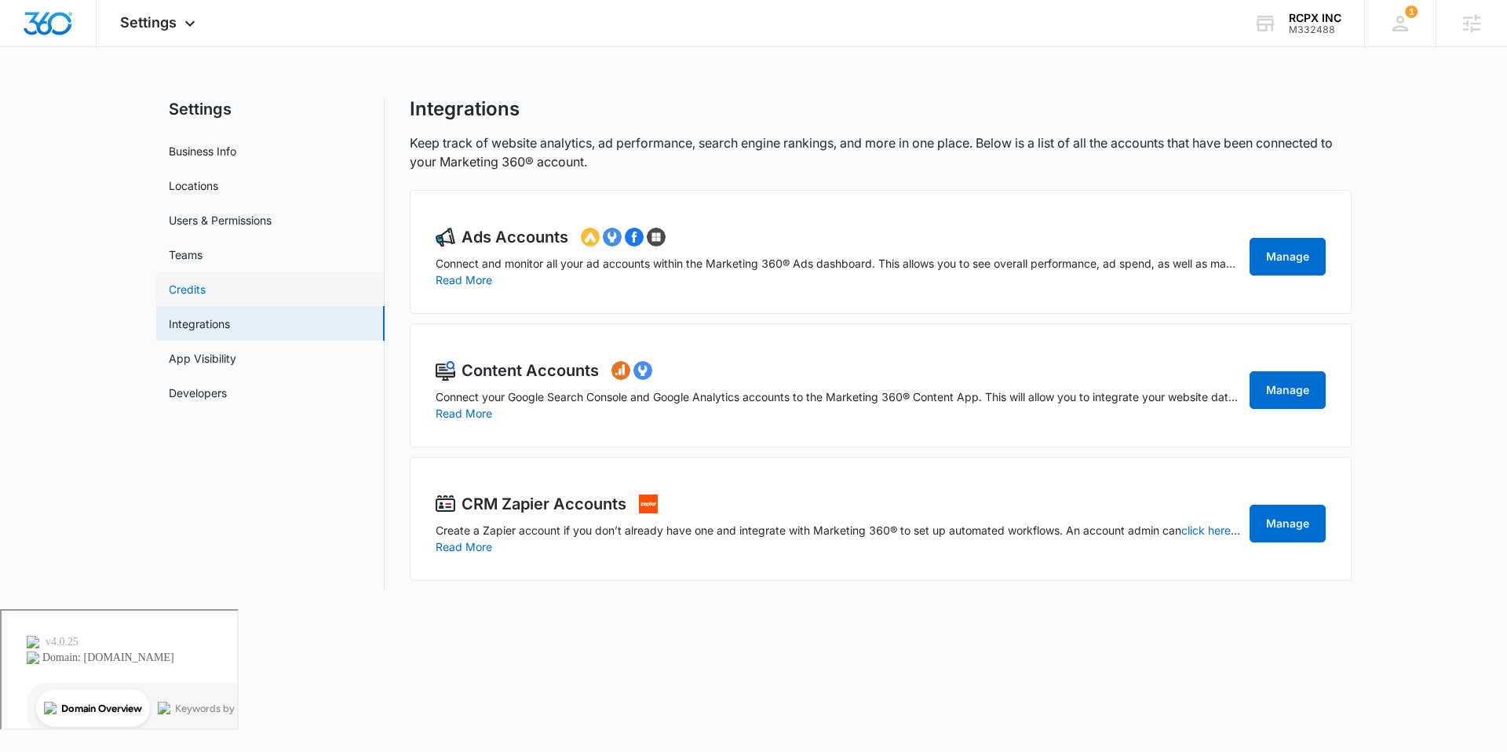
click at [199, 290] on link "Credits" at bounding box center [187, 289] width 37 height 16
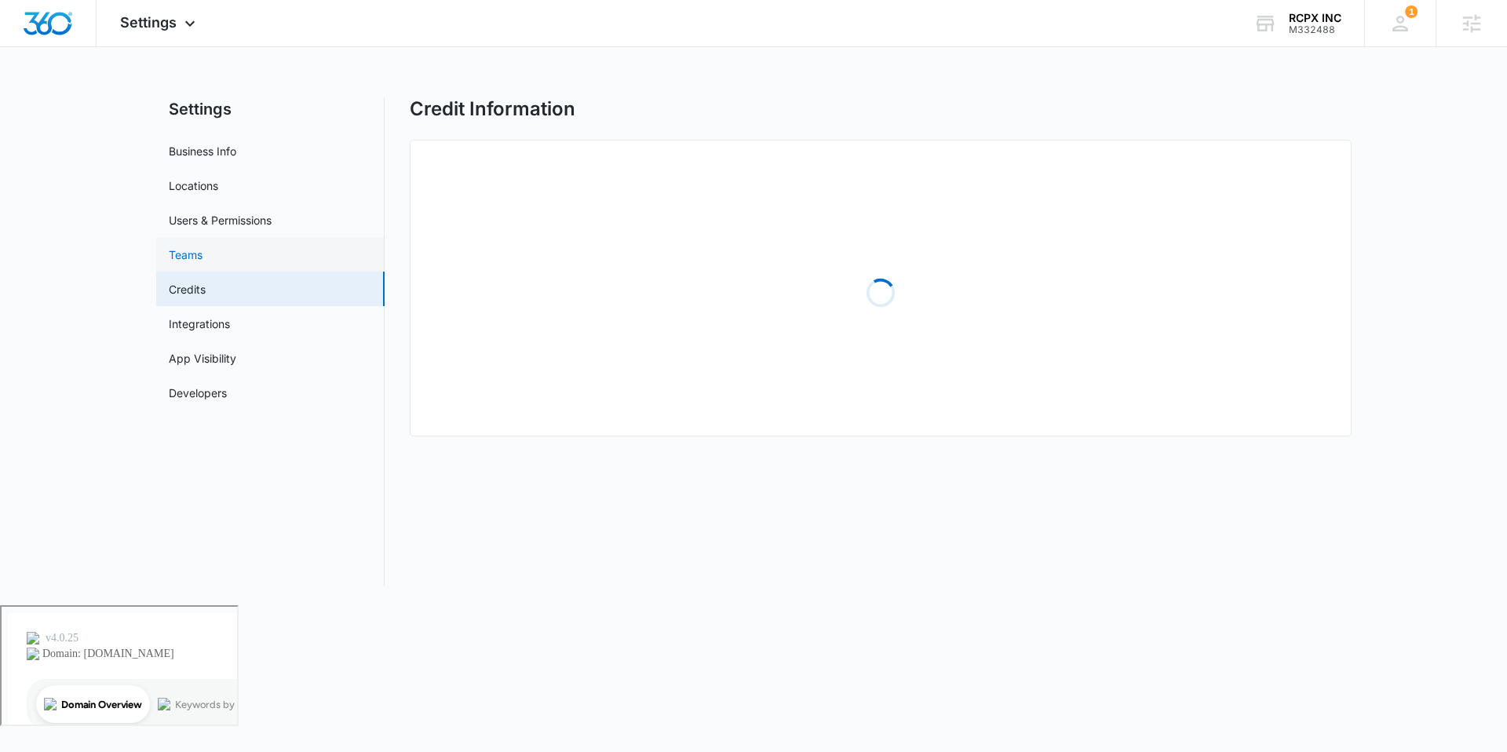
click at [199, 253] on link "Teams" at bounding box center [186, 255] width 34 height 16
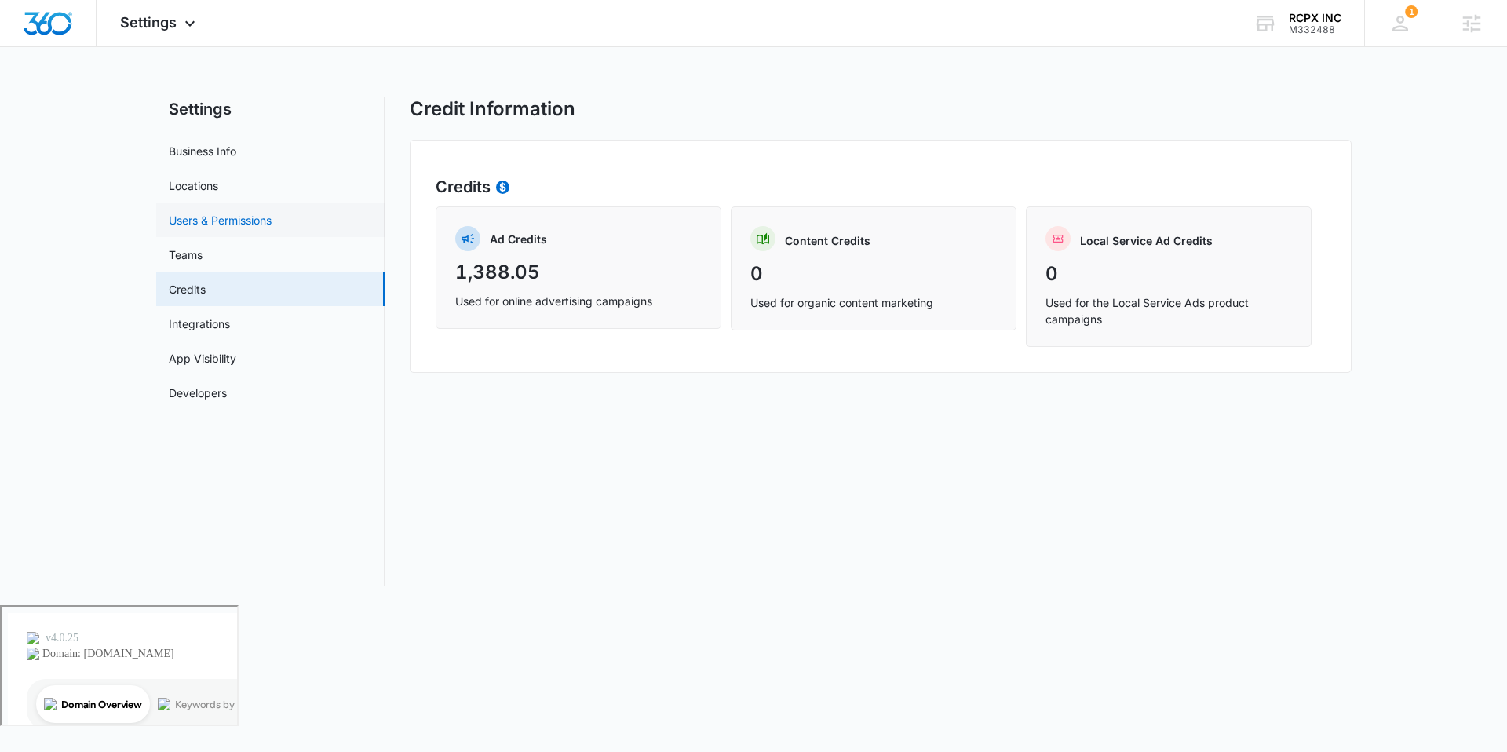
click at [227, 223] on link "Users & Permissions" at bounding box center [220, 220] width 103 height 16
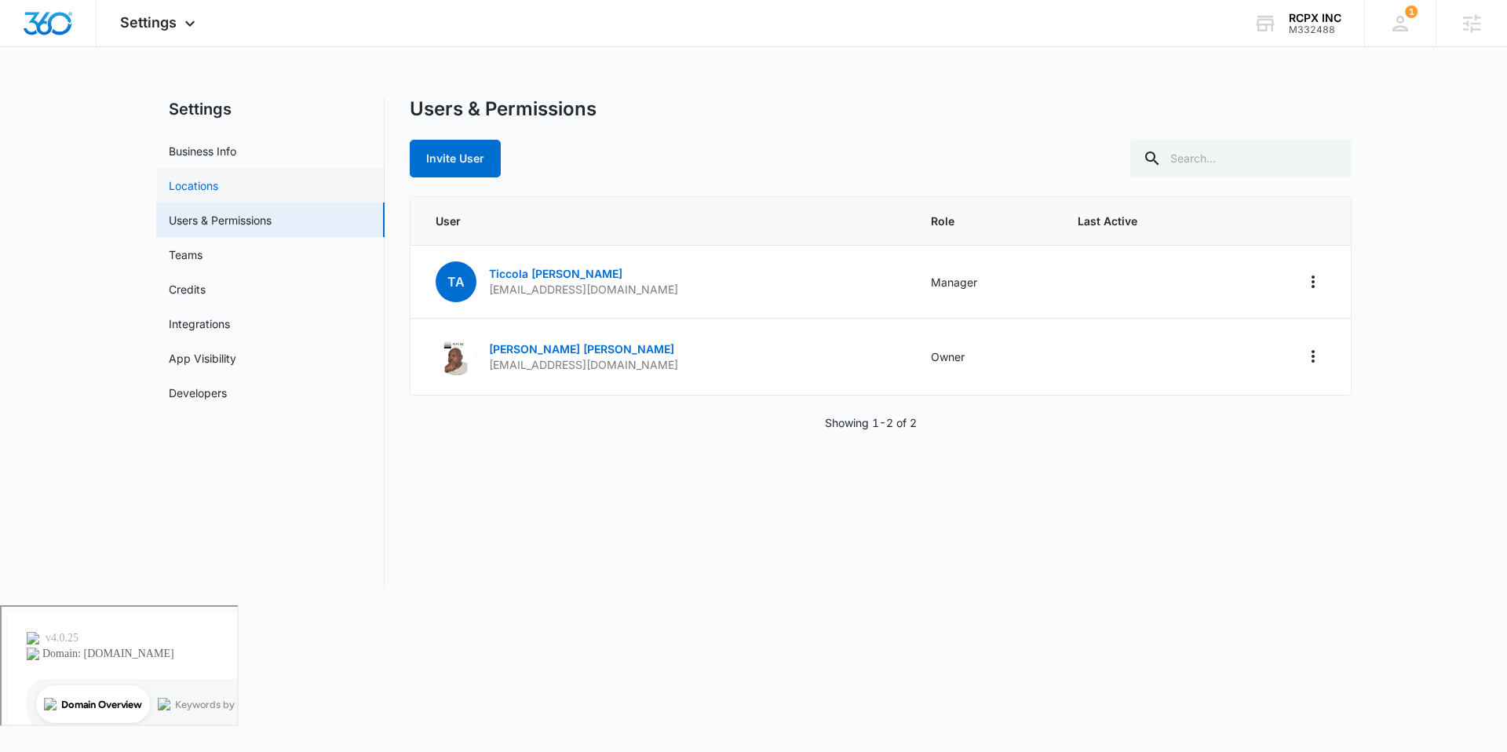
click at [218, 193] on link "Locations" at bounding box center [193, 185] width 49 height 16
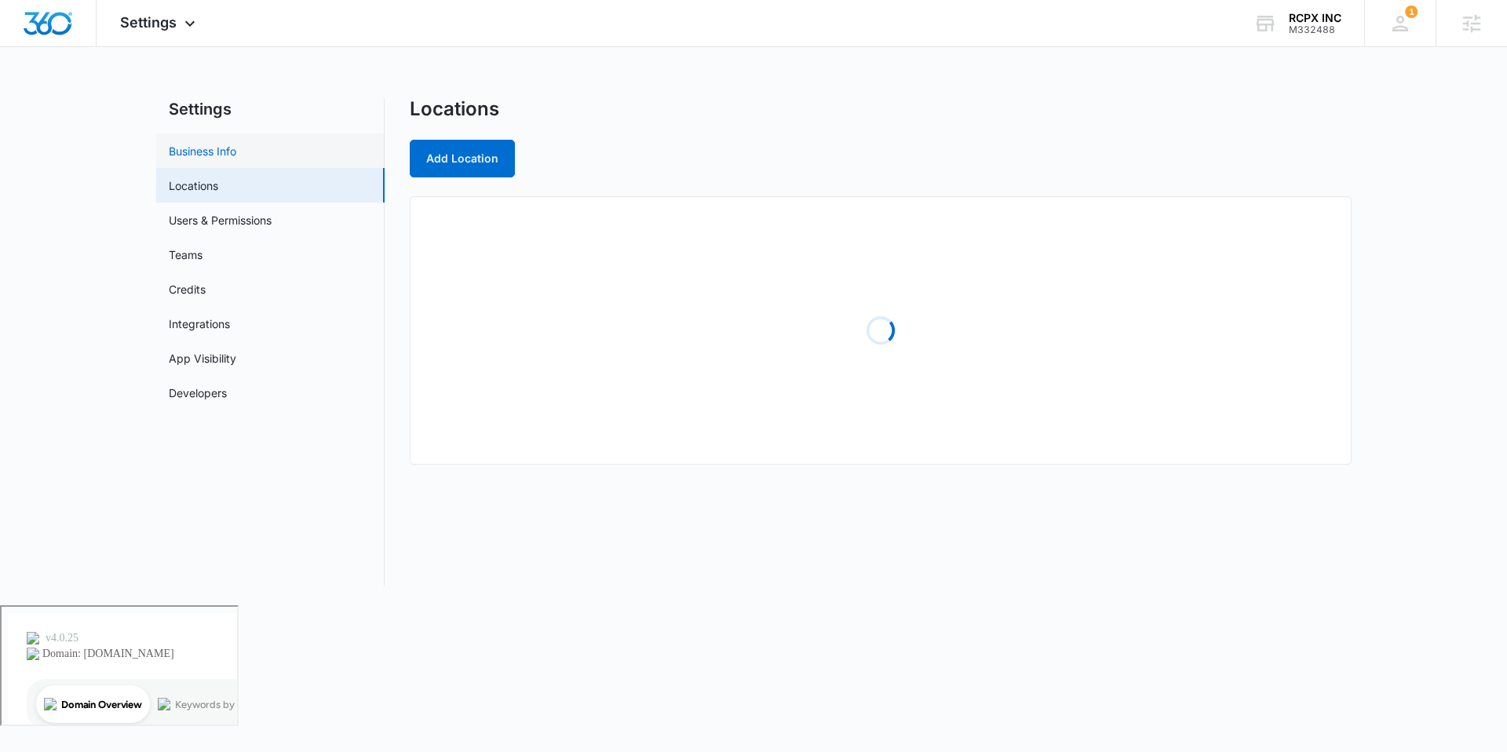
click at [222, 155] on link "Business Info" at bounding box center [203, 151] width 68 height 16
select select "4"
select select "US"
select select "America/New_York"
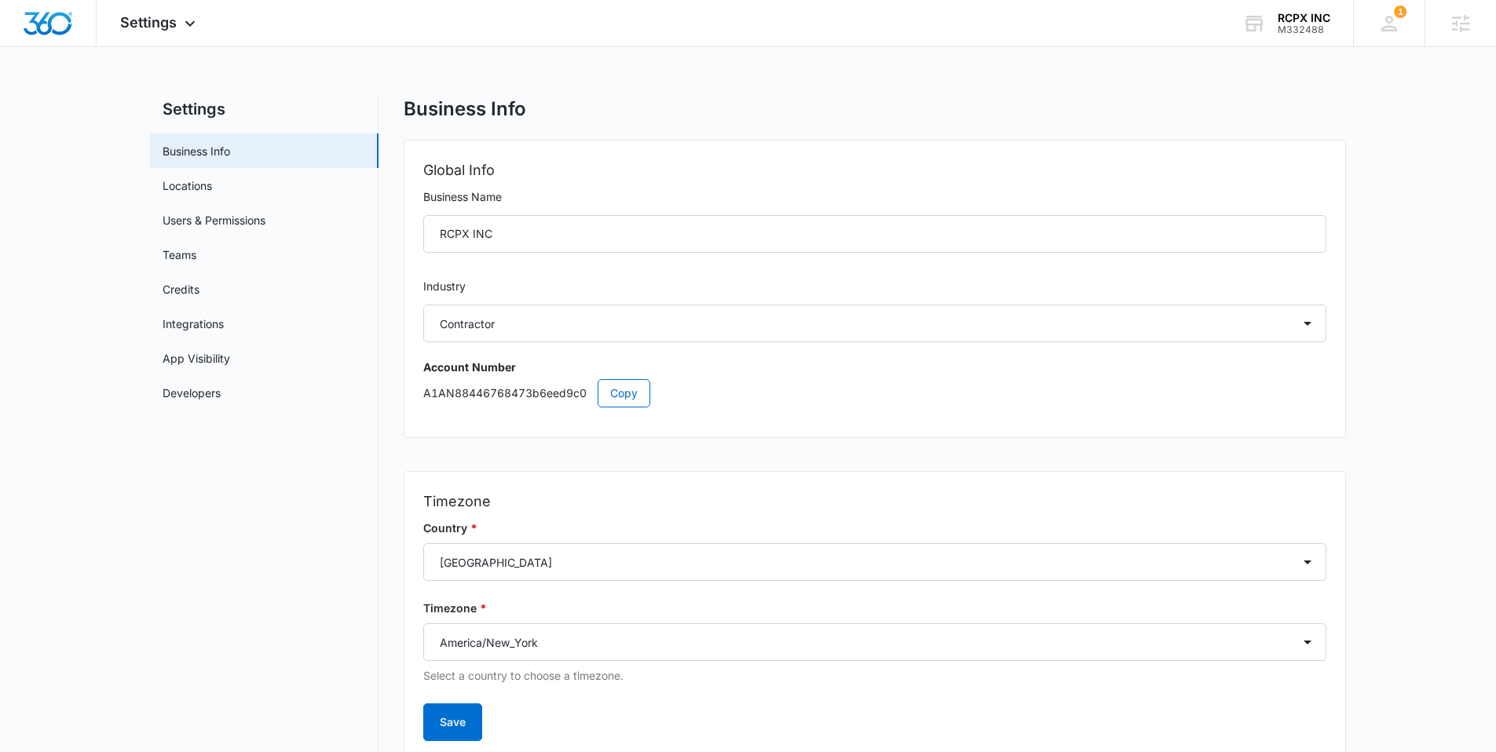
scroll to position [60, 0]
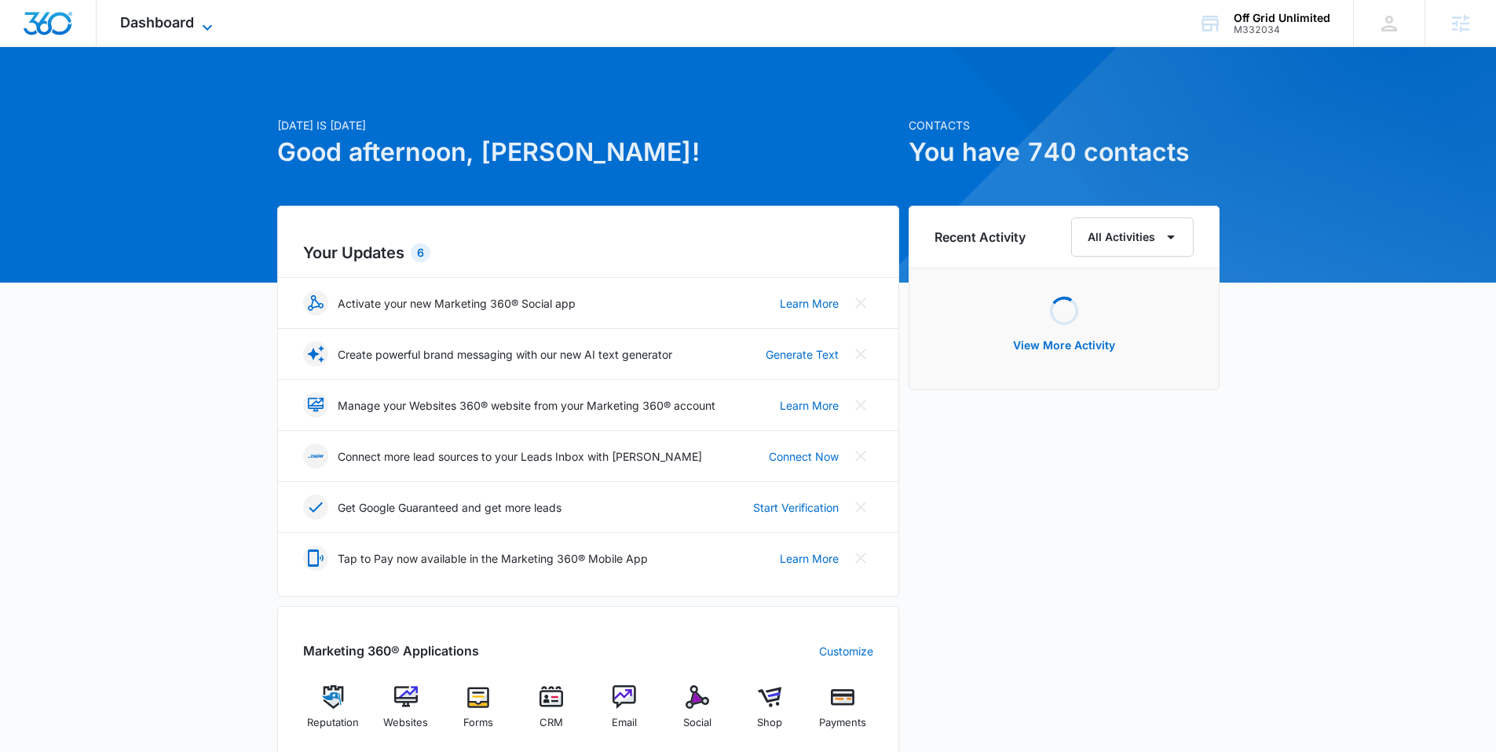
click at [175, 18] on span "Dashboard" at bounding box center [157, 22] width 74 height 16
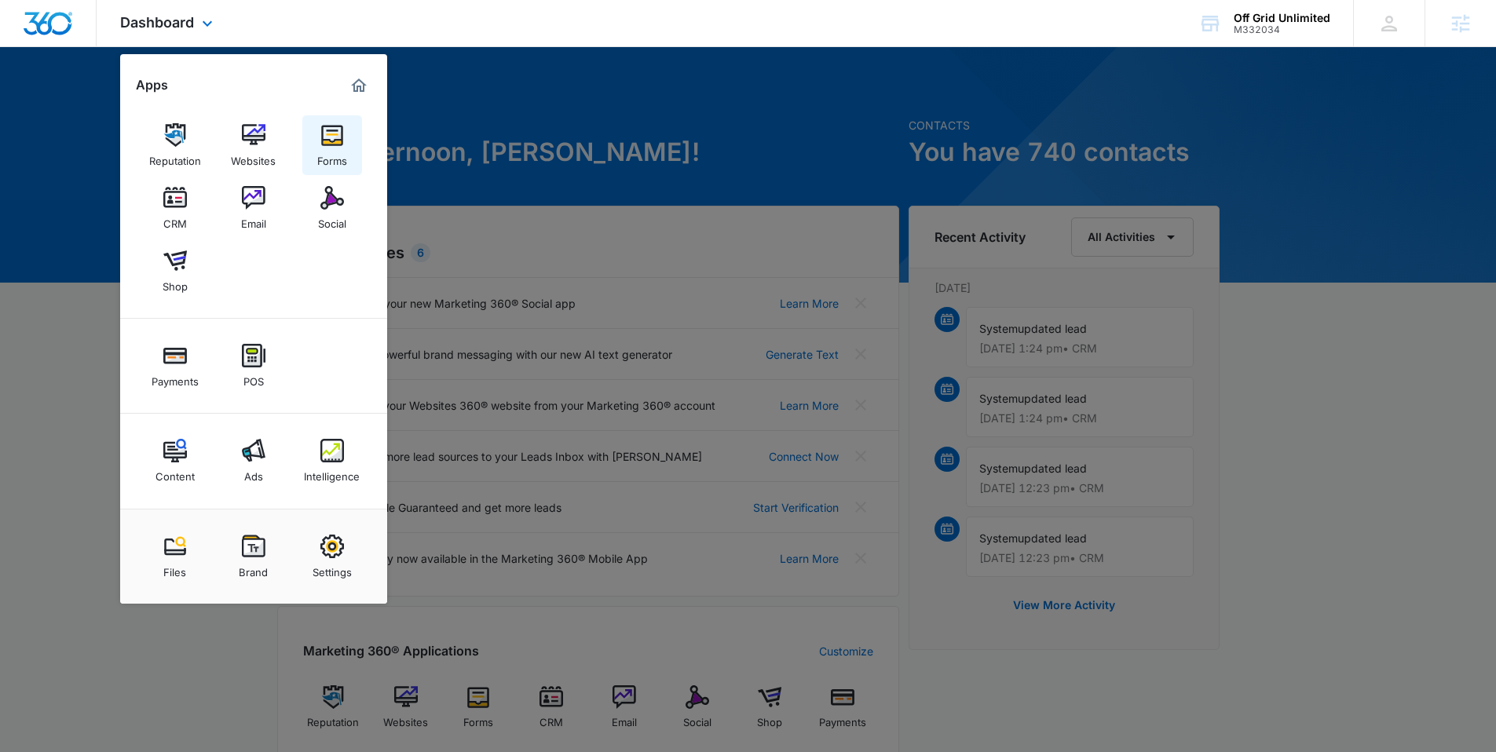
click at [326, 144] on img at bounding box center [332, 135] width 24 height 24
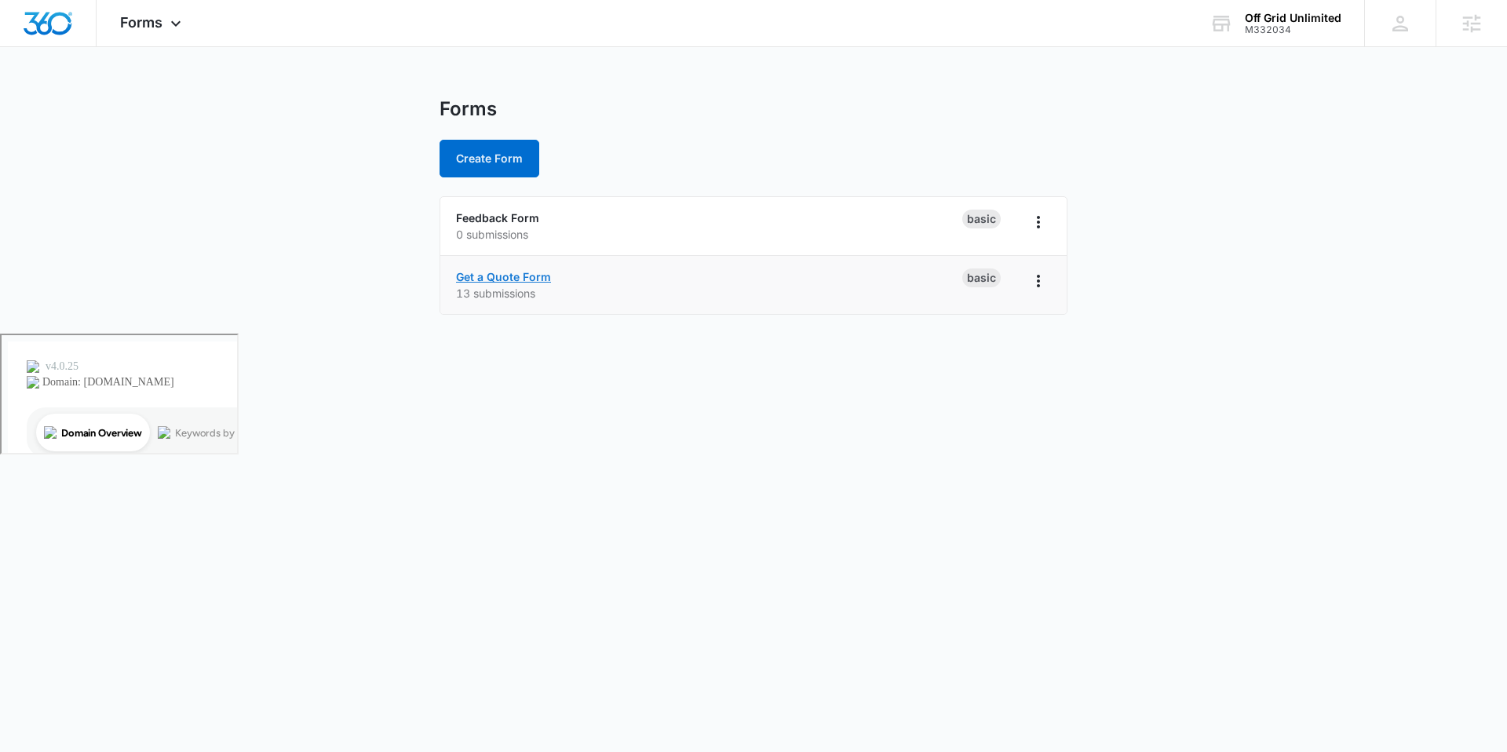
click at [513, 273] on link "Get a Quote Form" at bounding box center [503, 276] width 95 height 13
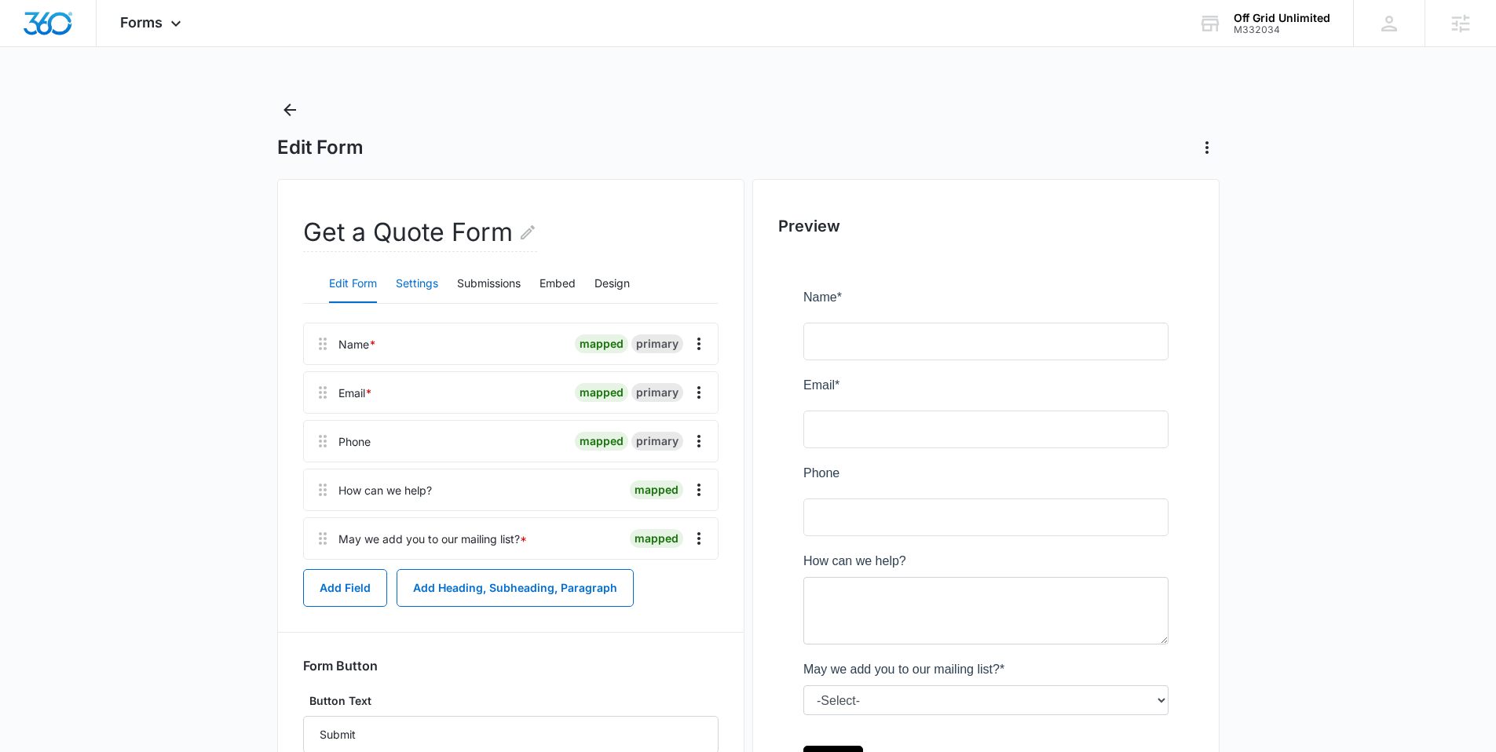
click at [425, 283] on button "Settings" at bounding box center [417, 284] width 42 height 38
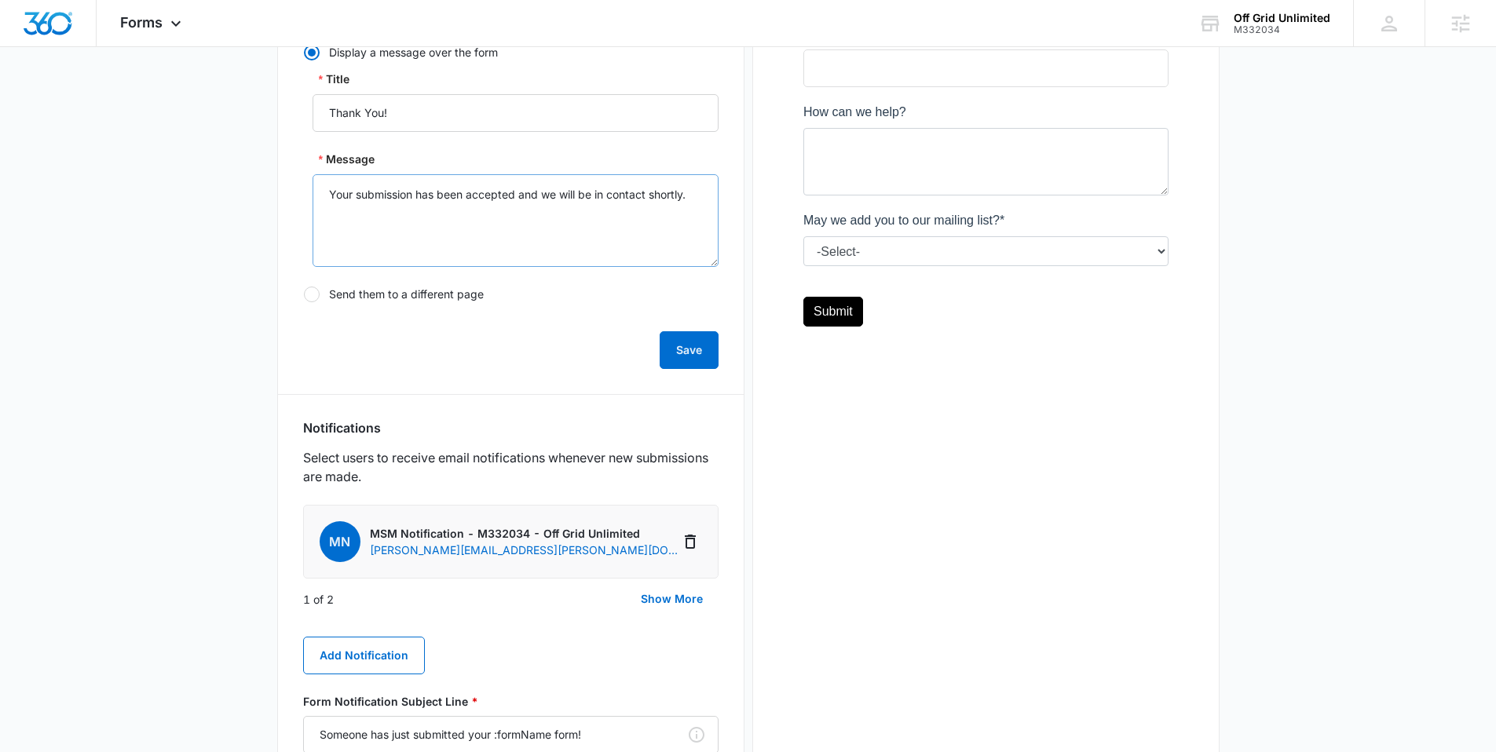
scroll to position [601, 0]
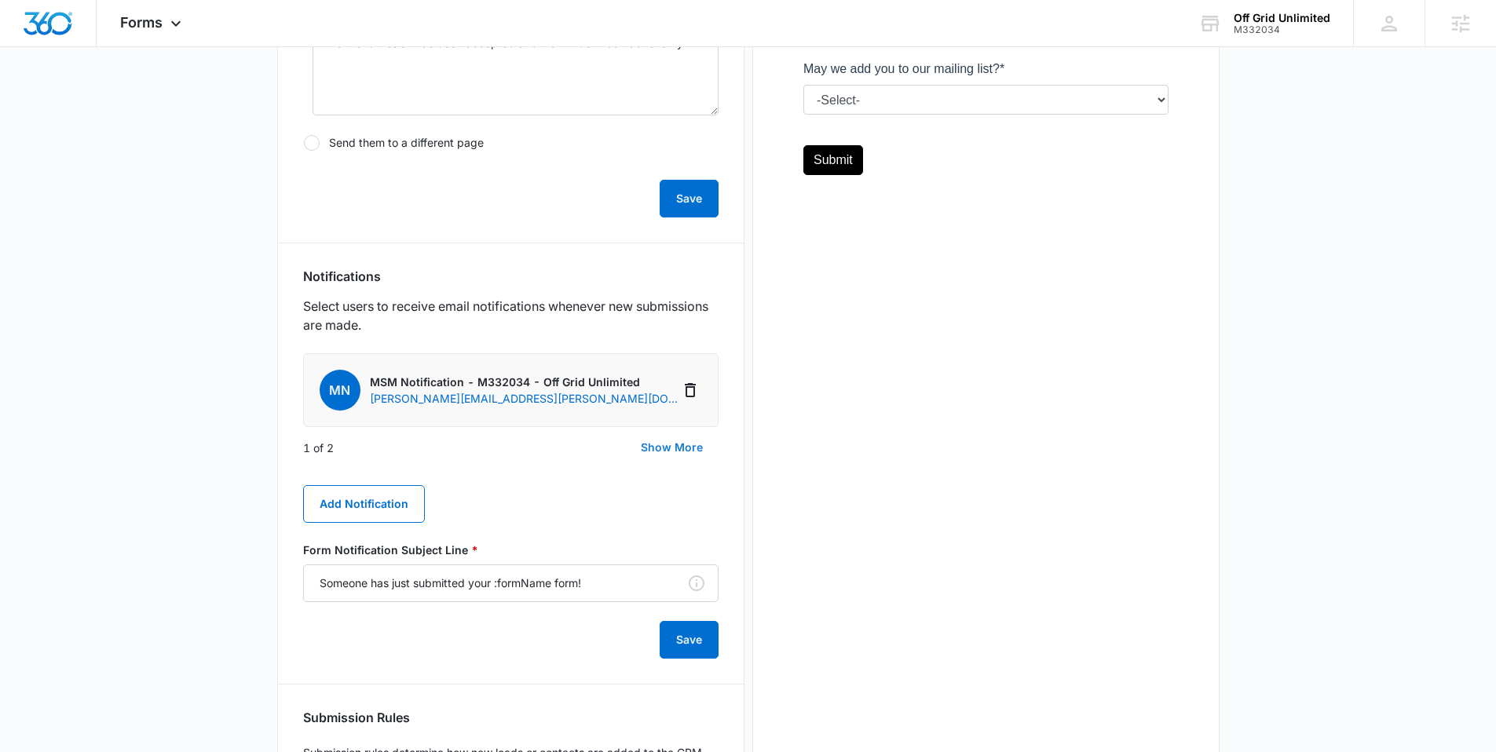
click at [659, 447] on button "Show More" at bounding box center [671, 448] width 93 height 38
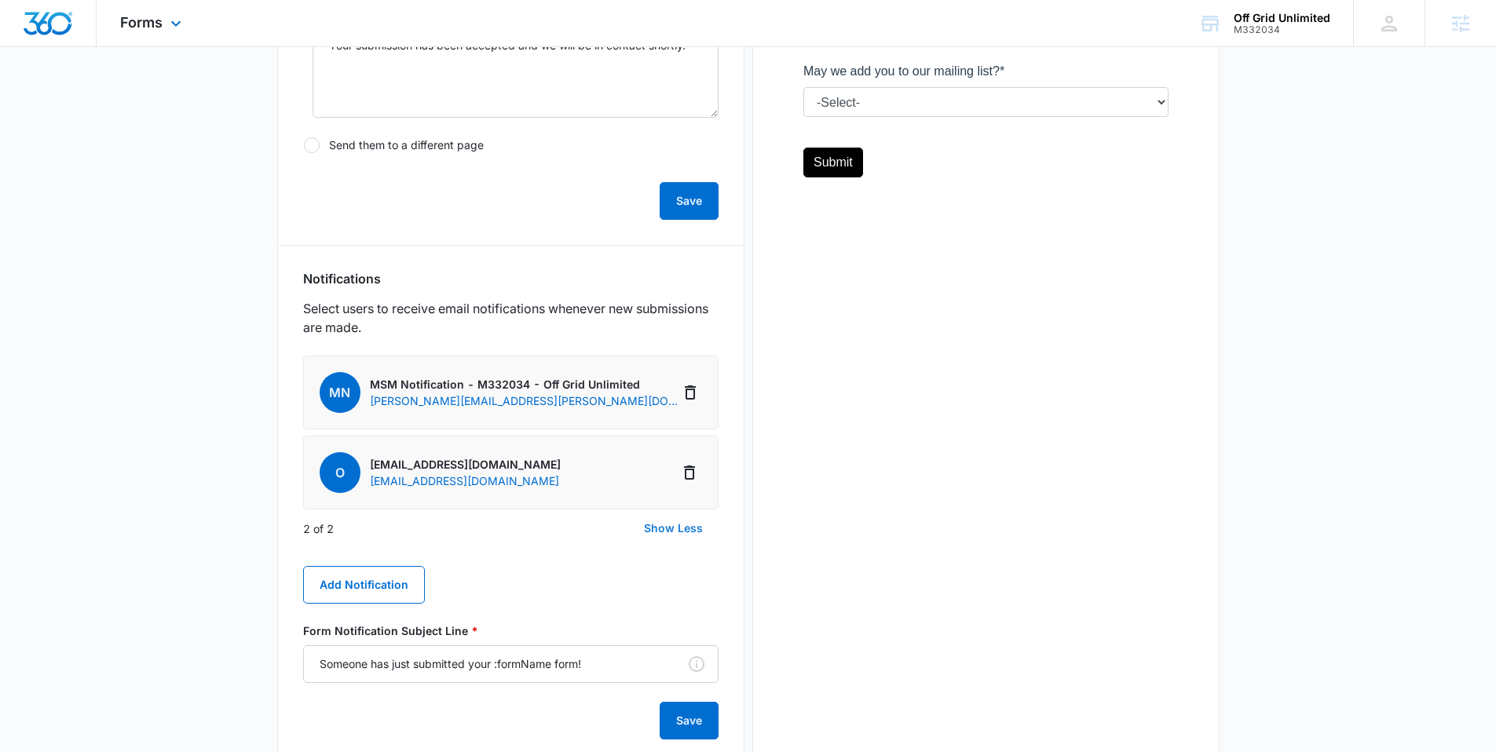
scroll to position [597, 0]
click at [148, 29] on span "Forms" at bounding box center [141, 22] width 42 height 16
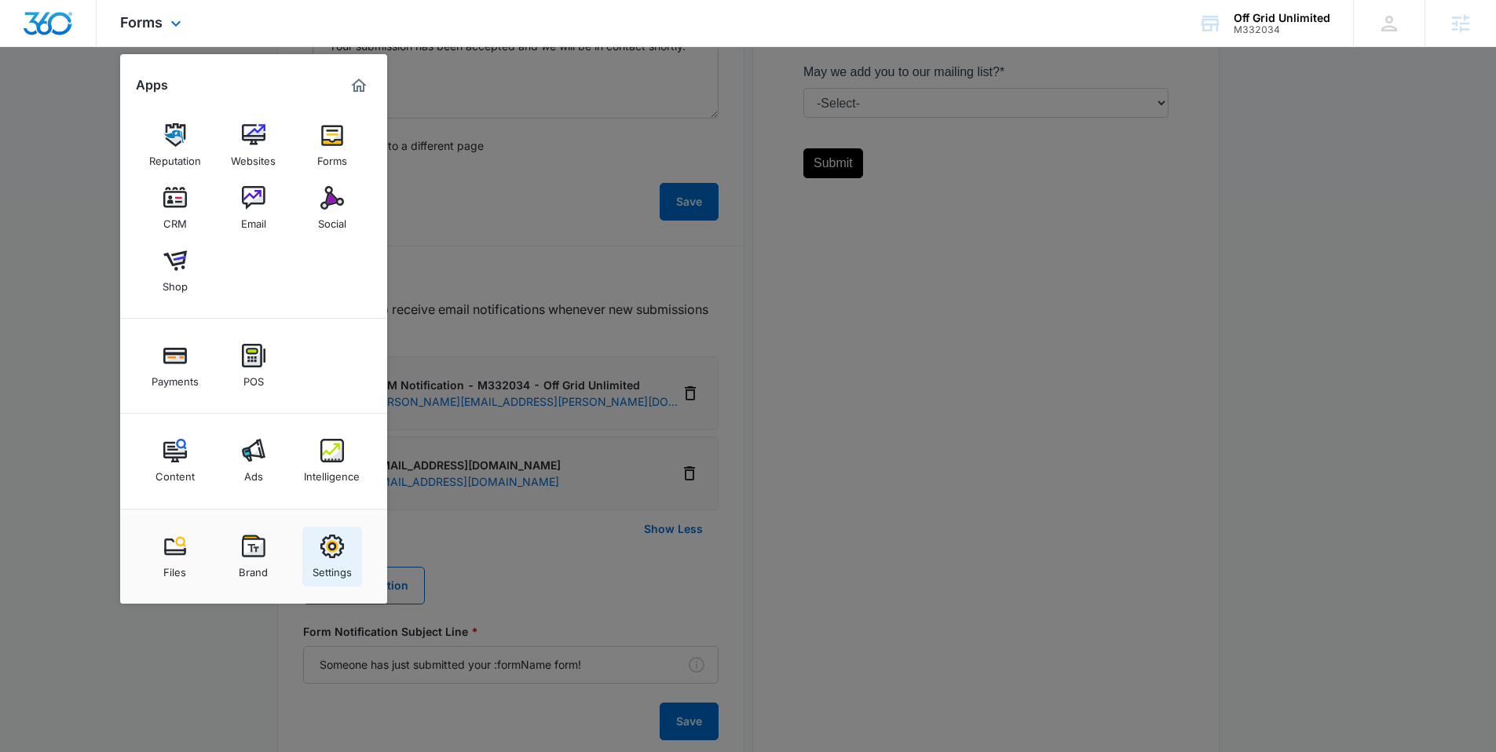
click at [338, 539] on img at bounding box center [332, 547] width 24 height 24
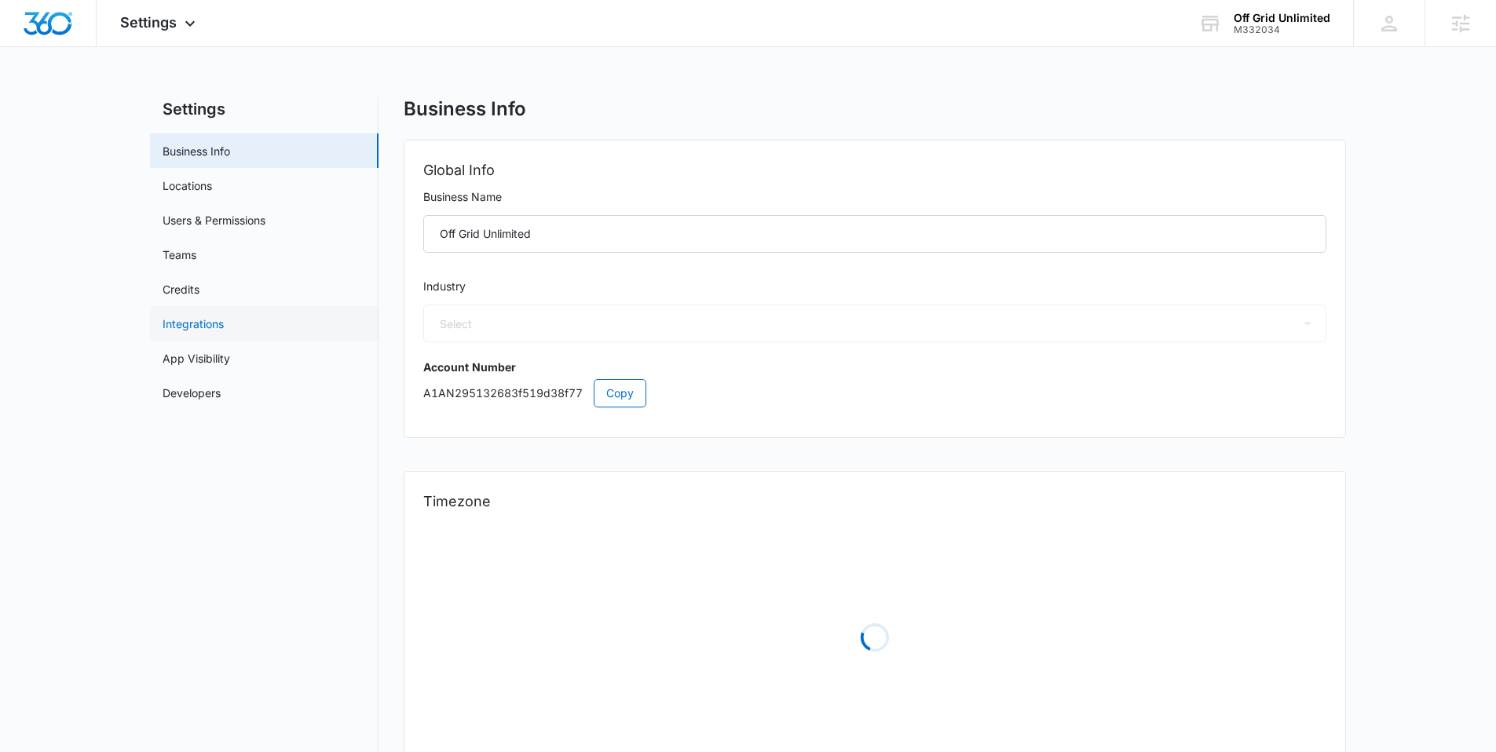
select select "17"
select select "US"
select select "America/Los_Angeles"
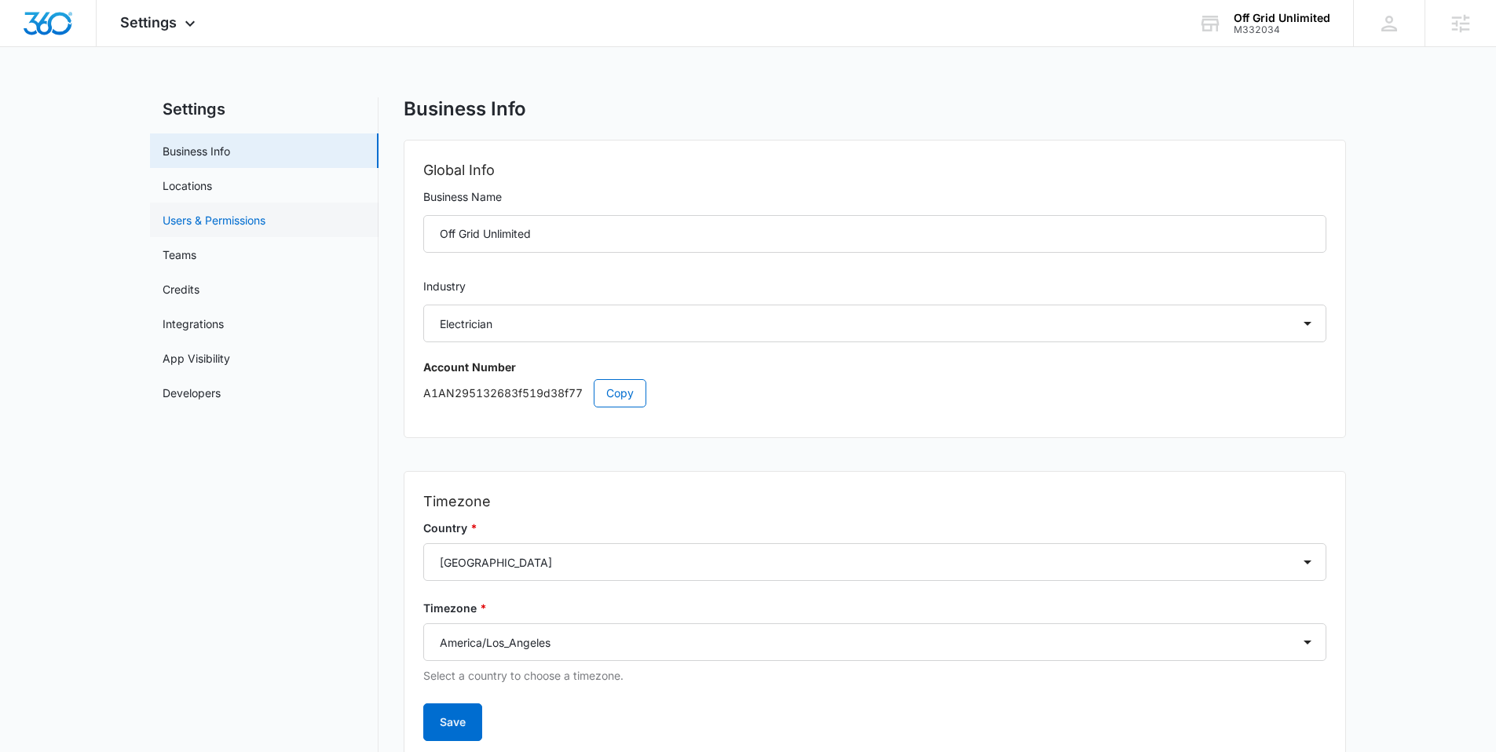
click at [236, 214] on link "Users & Permissions" at bounding box center [214, 220] width 103 height 16
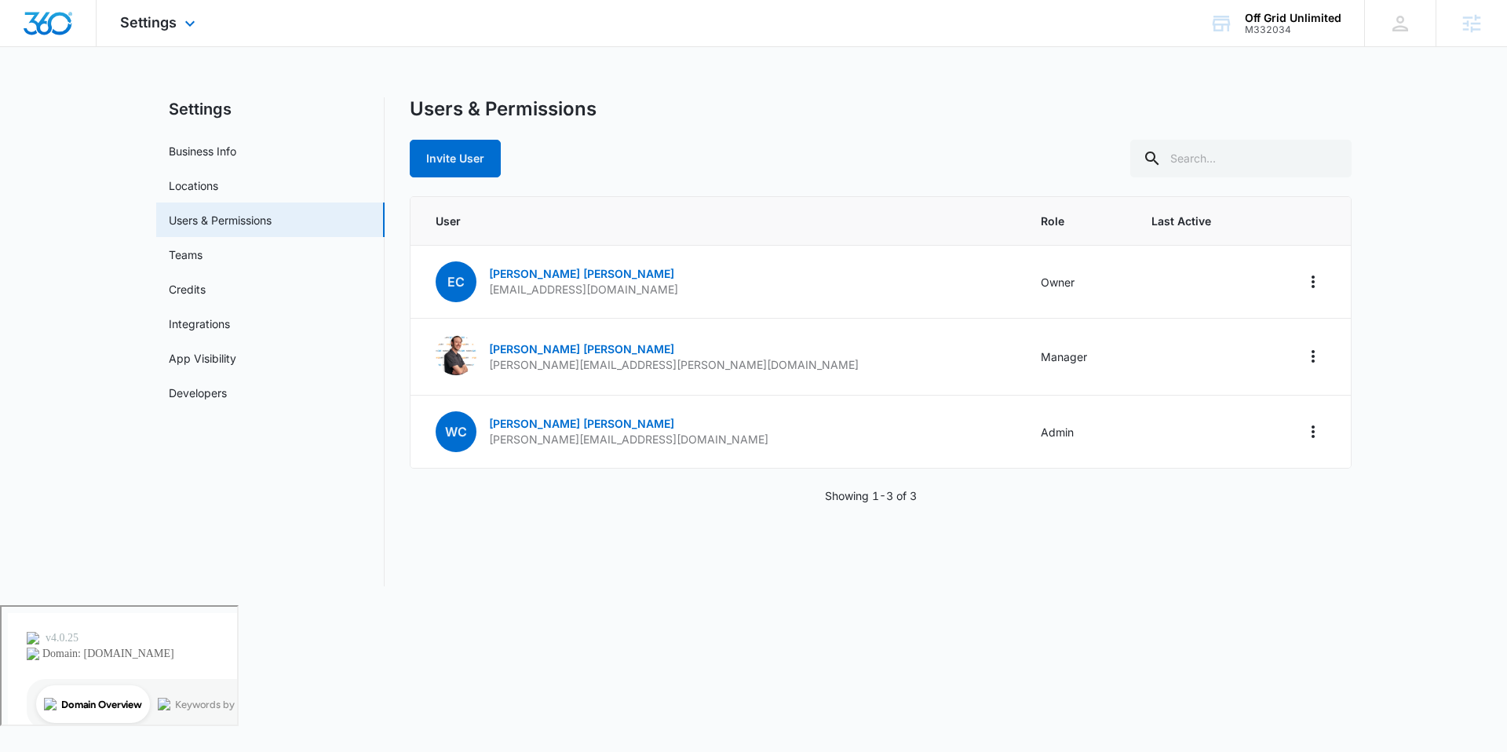
click at [171, 31] on div "Settings Apps Reputation Websites Forms CRM Email Social Shop Payments POS Cont…" at bounding box center [160, 23] width 126 height 46
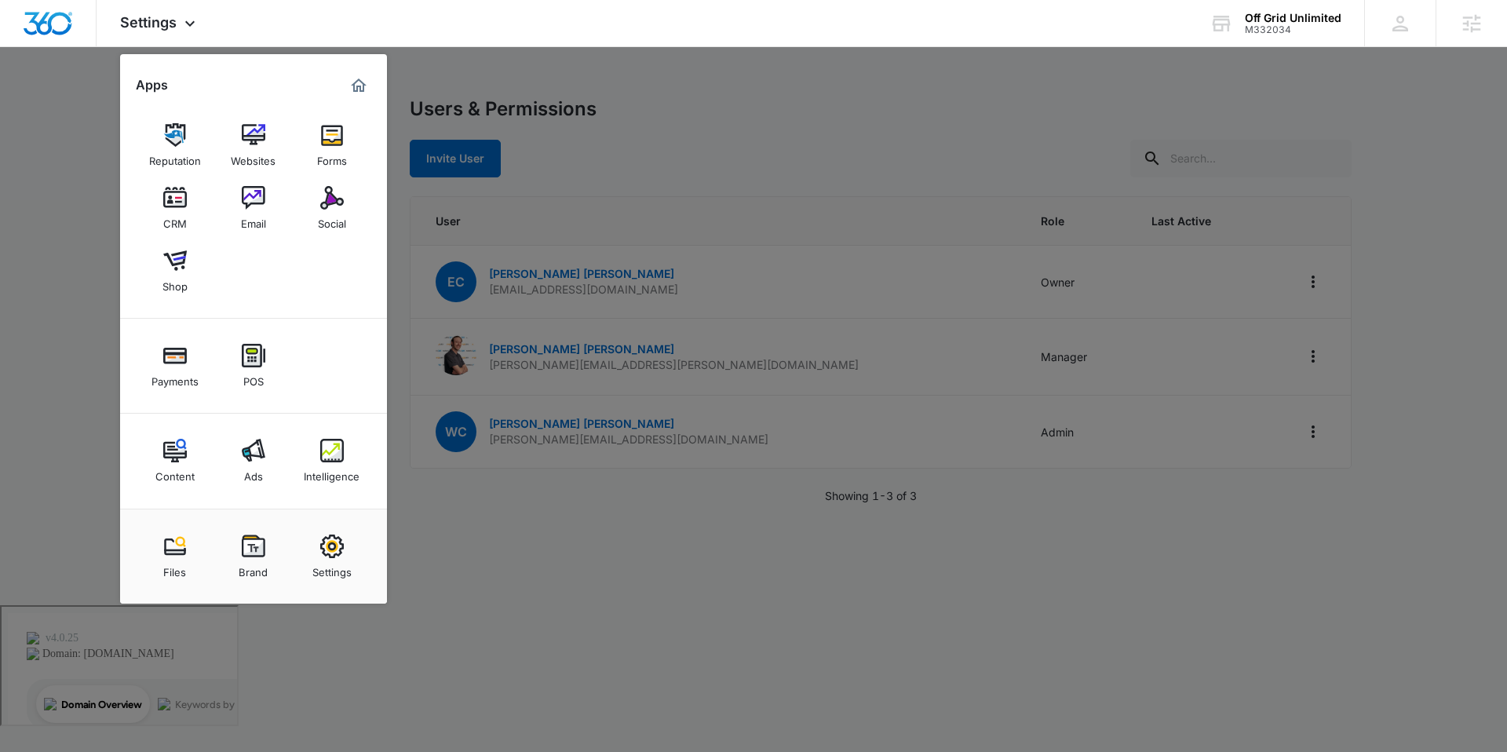
click at [58, 223] on div at bounding box center [753, 376] width 1507 height 752
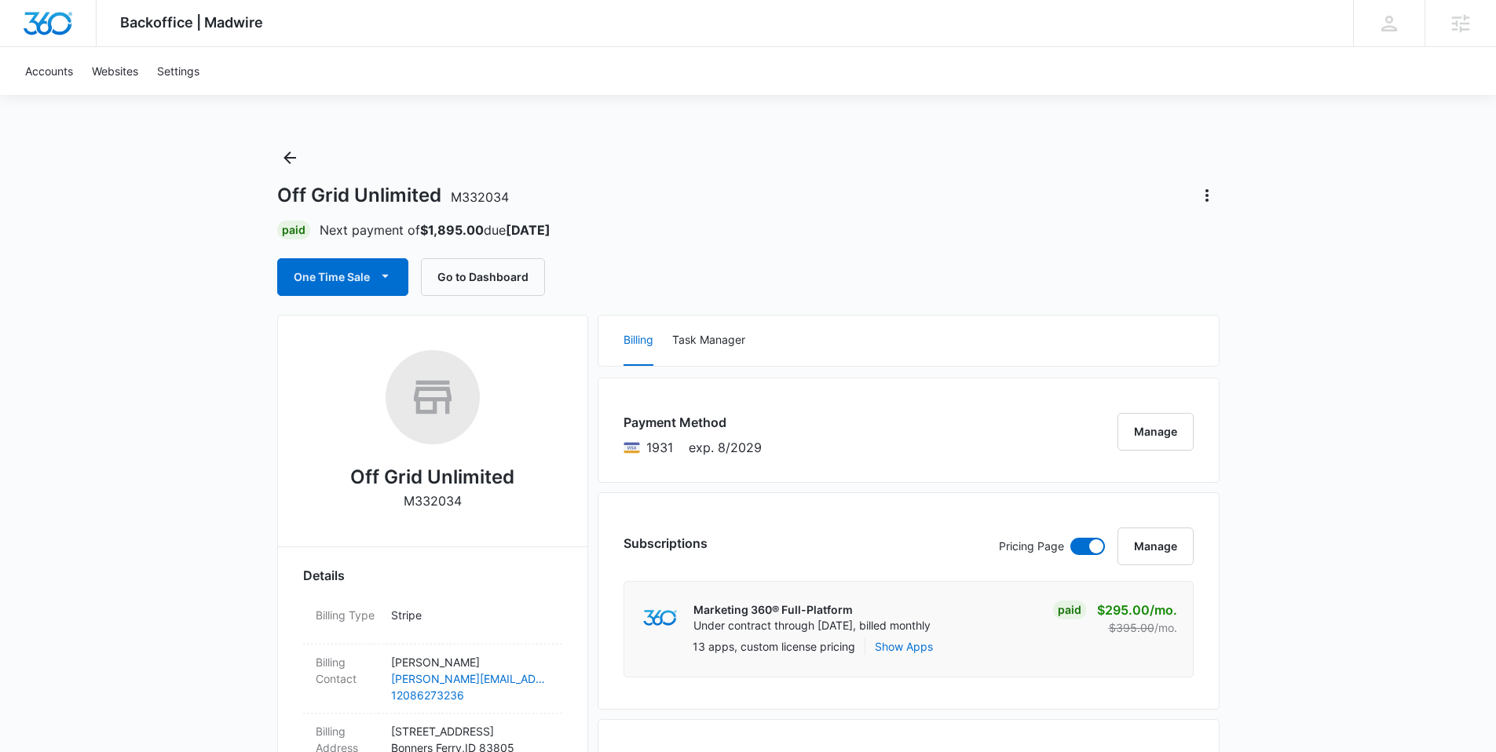
scroll to position [327, 0]
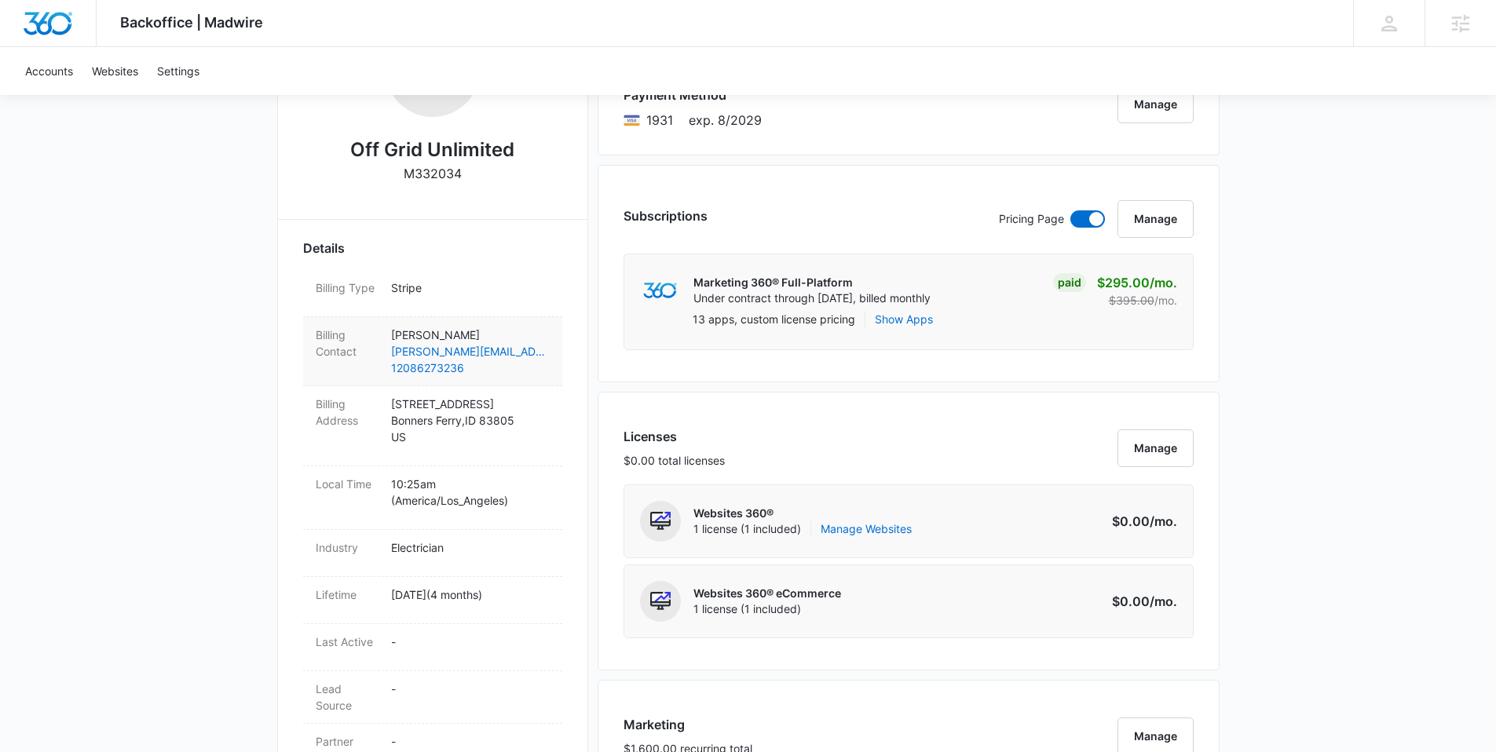
click at [482, 331] on p "Rick Phebus" at bounding box center [470, 335] width 159 height 16
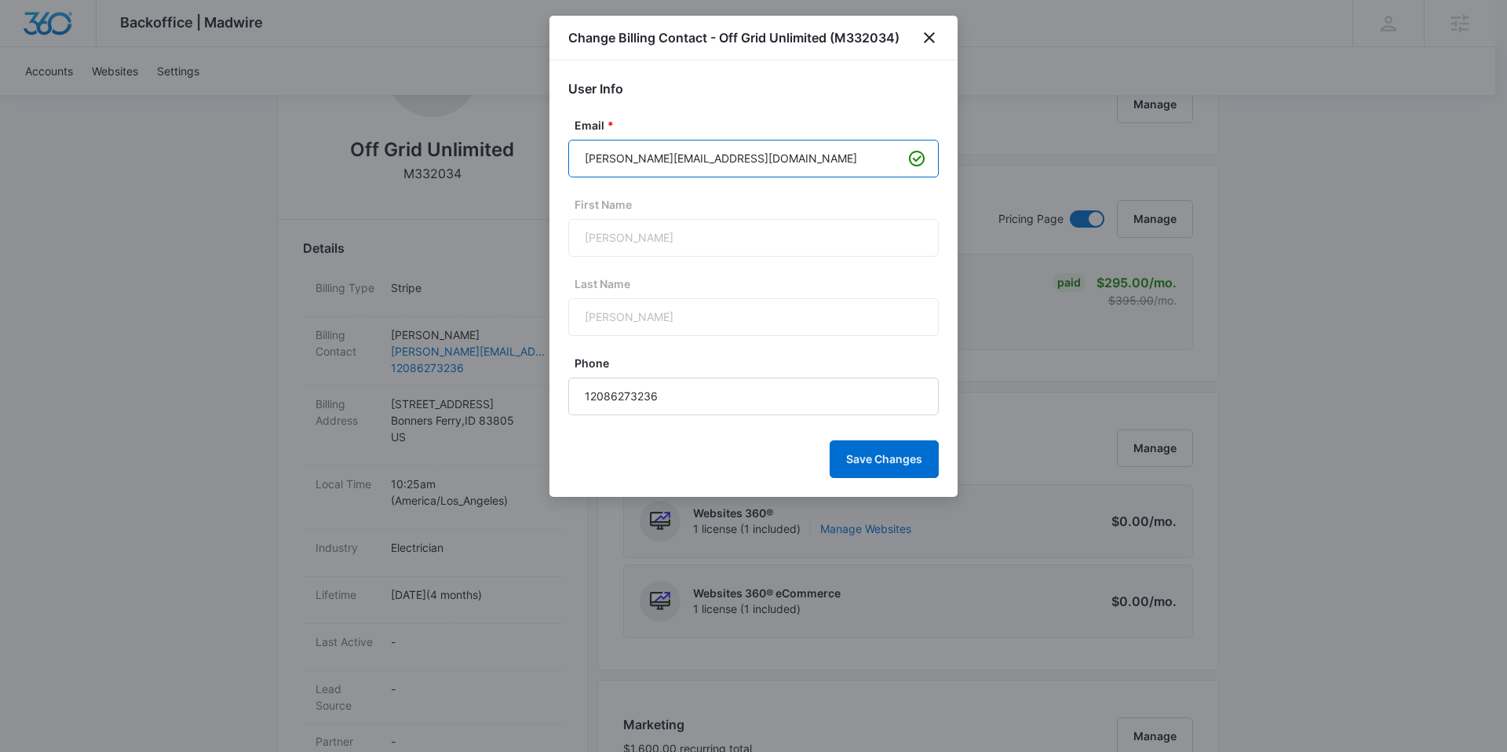
click at [740, 167] on input "rick@offgridunlimited.com" at bounding box center [753, 159] width 371 height 38
click at [826, 156] on input "rick@offgridunlimited.com" at bounding box center [753, 159] width 371 height 38
click at [595, 156] on input "rick@offgridunlimited.com" at bounding box center [753, 159] width 371 height 38
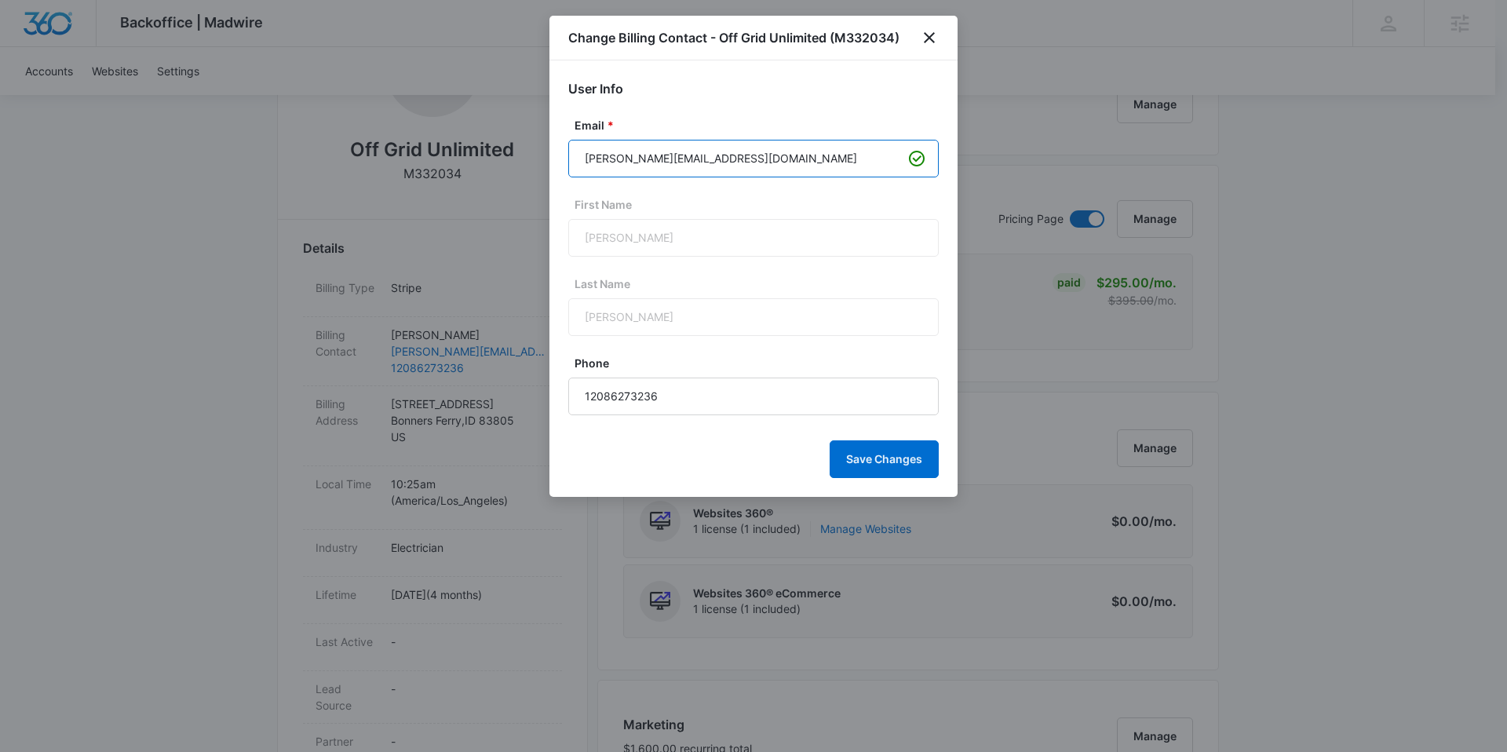
click at [595, 156] on input "rick@offgridunlimited.com" at bounding box center [753, 159] width 371 height 38
type input "[EMAIL_ADDRESS][DOMAIN_NAME]"
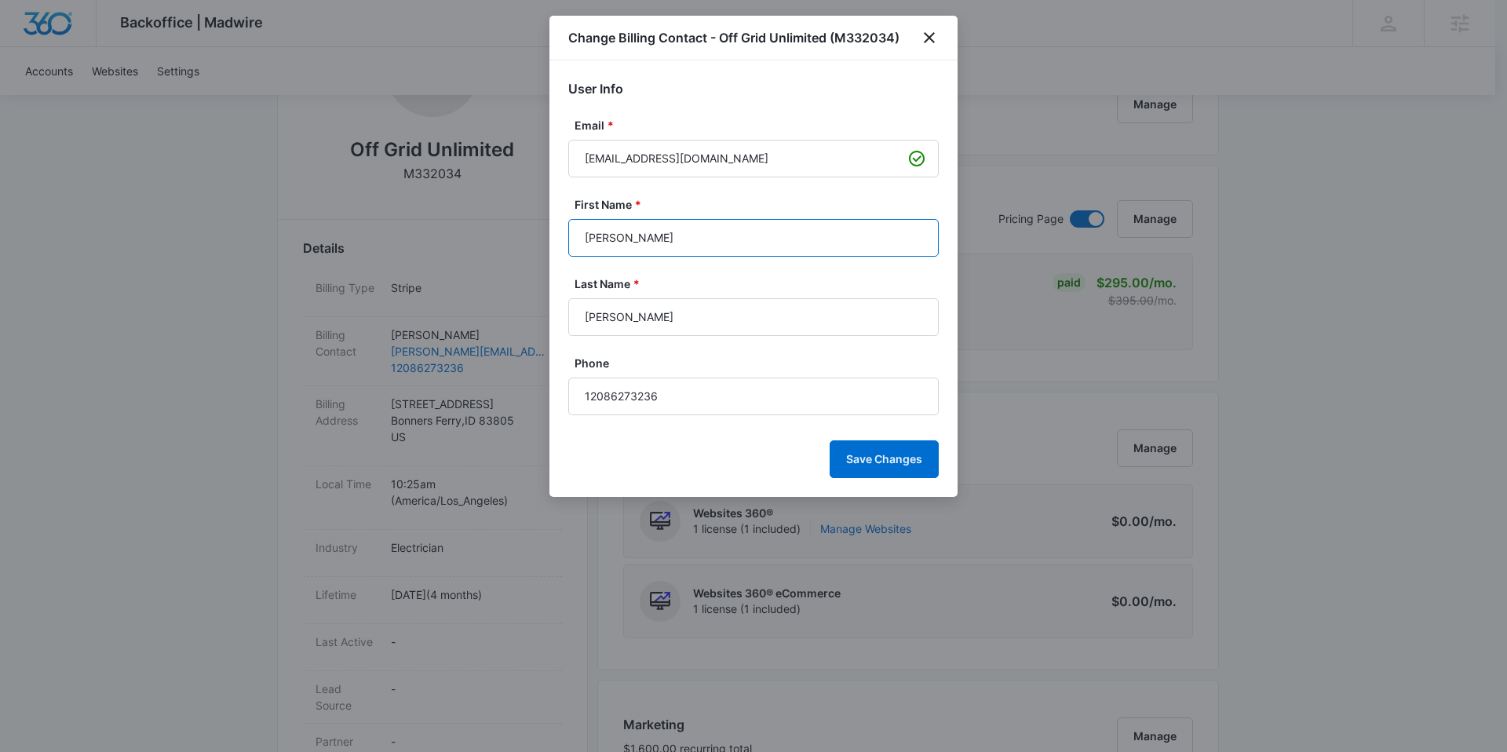
click at [681, 247] on input "Rick" at bounding box center [753, 238] width 371 height 38
type input "[PERSON_NAME]"
type input "Calister"
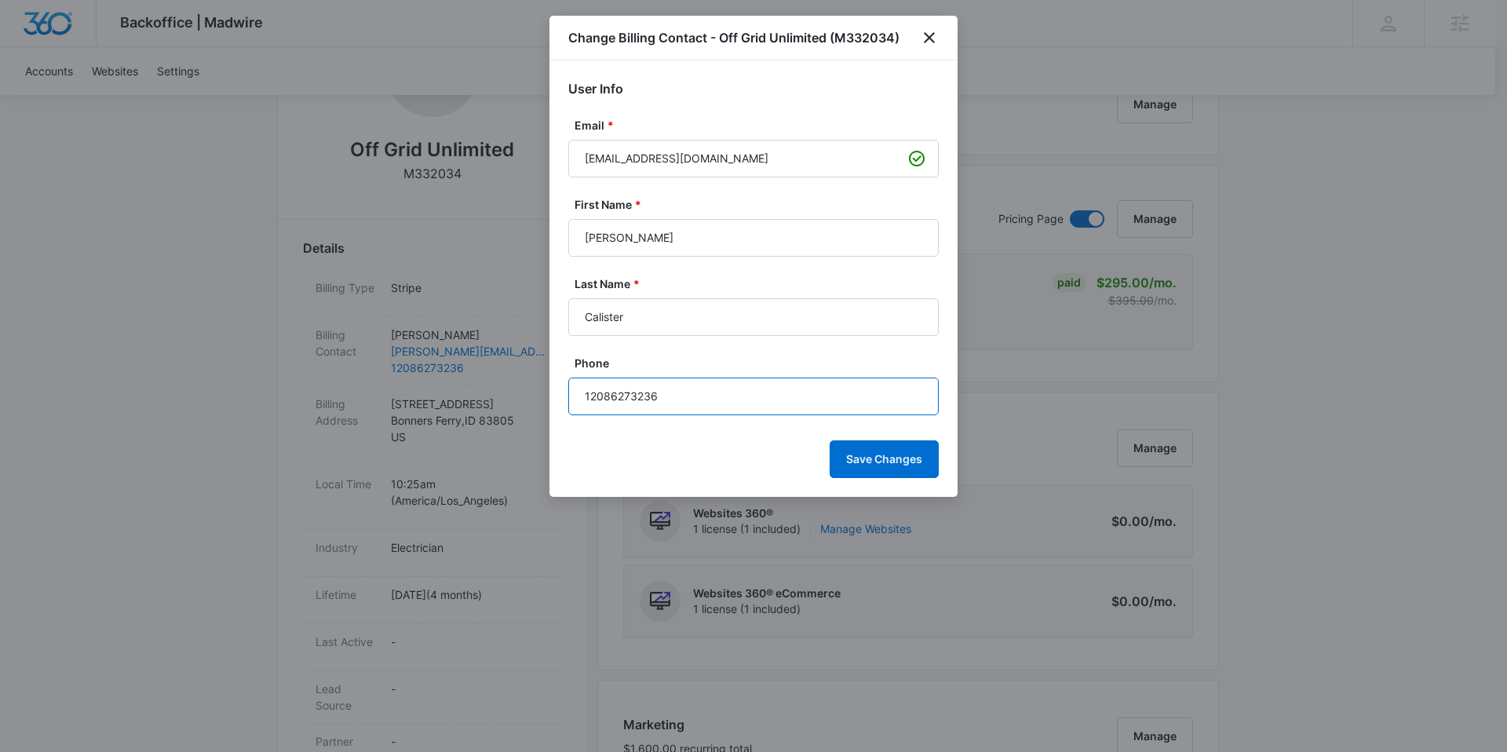
click at [682, 379] on input "12086273236" at bounding box center [753, 397] width 371 height 38
click at [681, 393] on input "12086273236" at bounding box center [753, 397] width 371 height 38
paste input "(208) 255-6758"
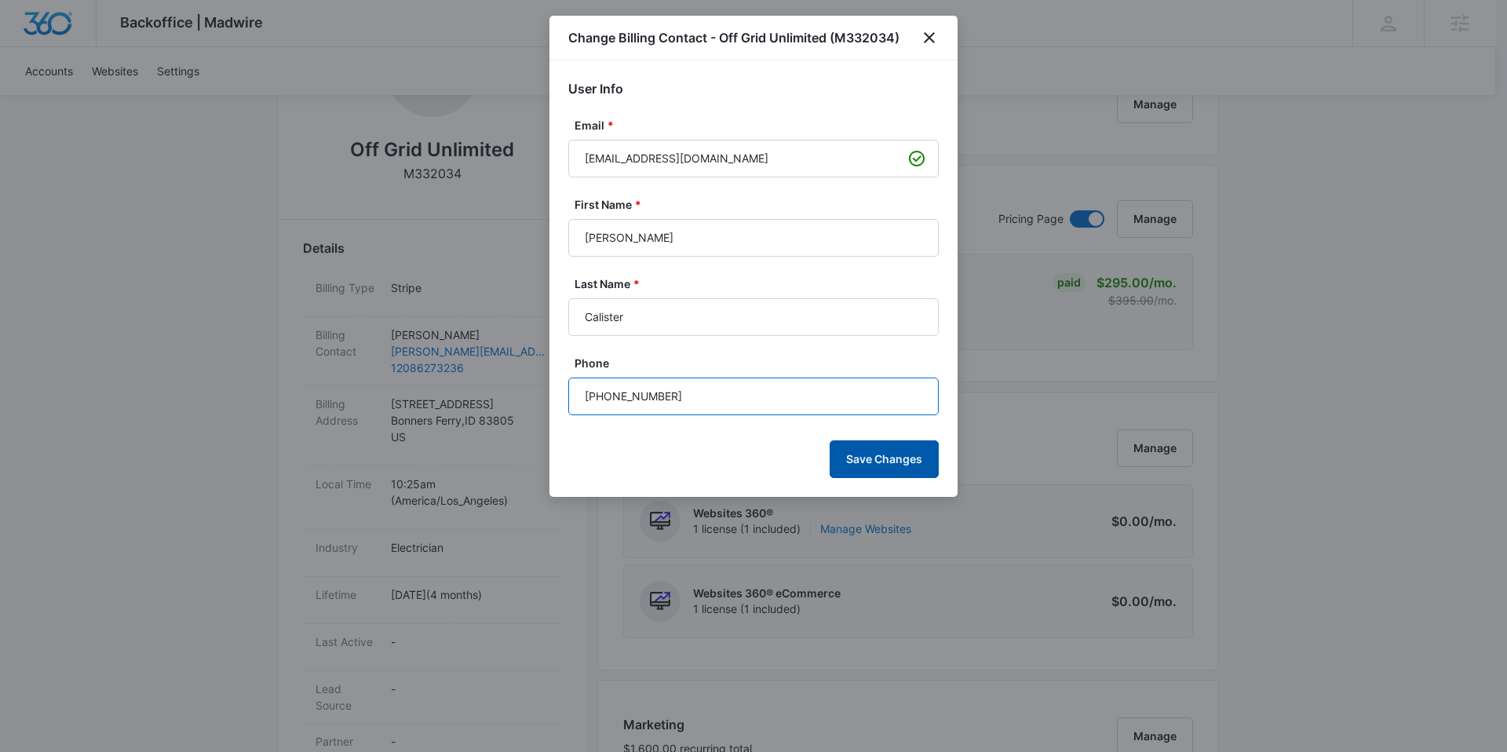
type input "(208) 255-6758"
click at [865, 456] on button "Save Changes" at bounding box center [884, 459] width 109 height 38
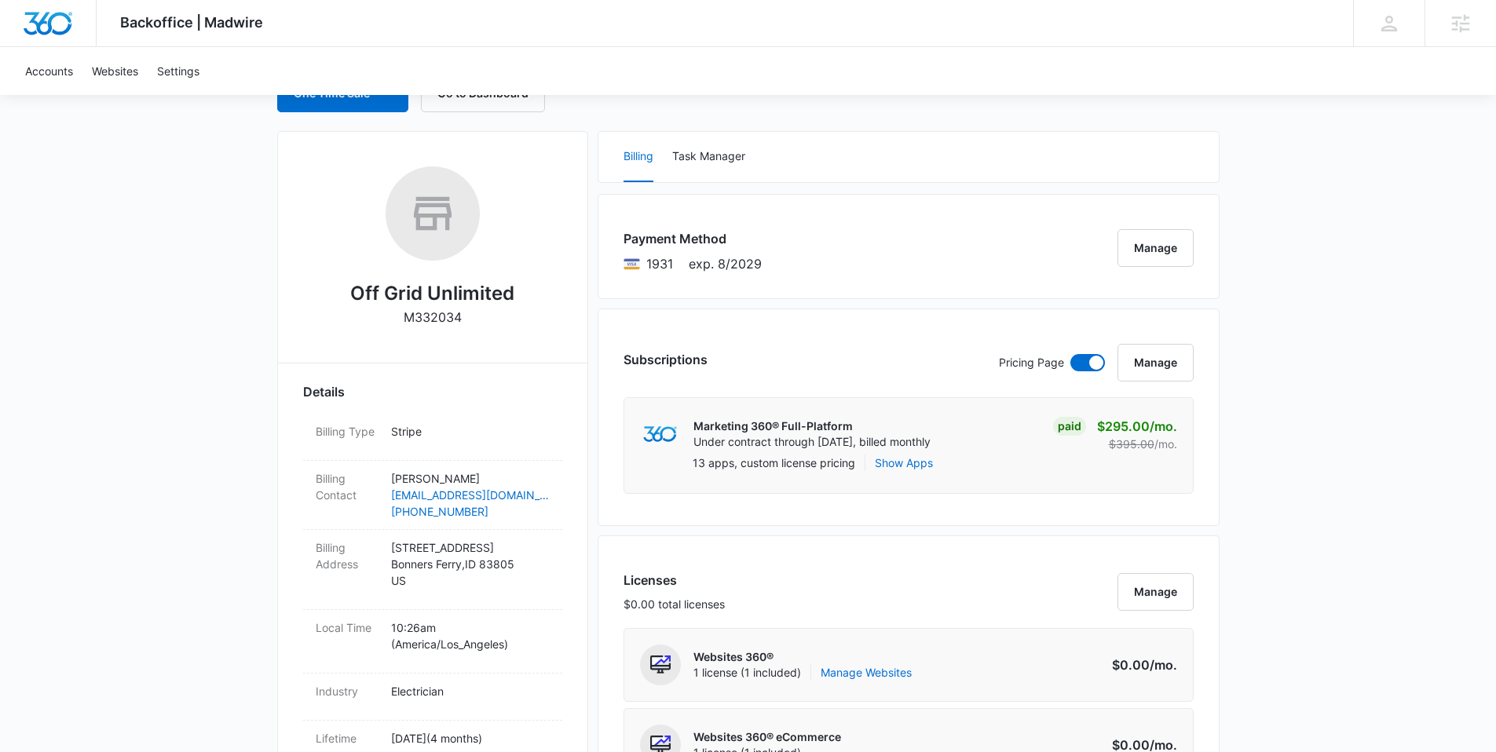
scroll to position [0, 0]
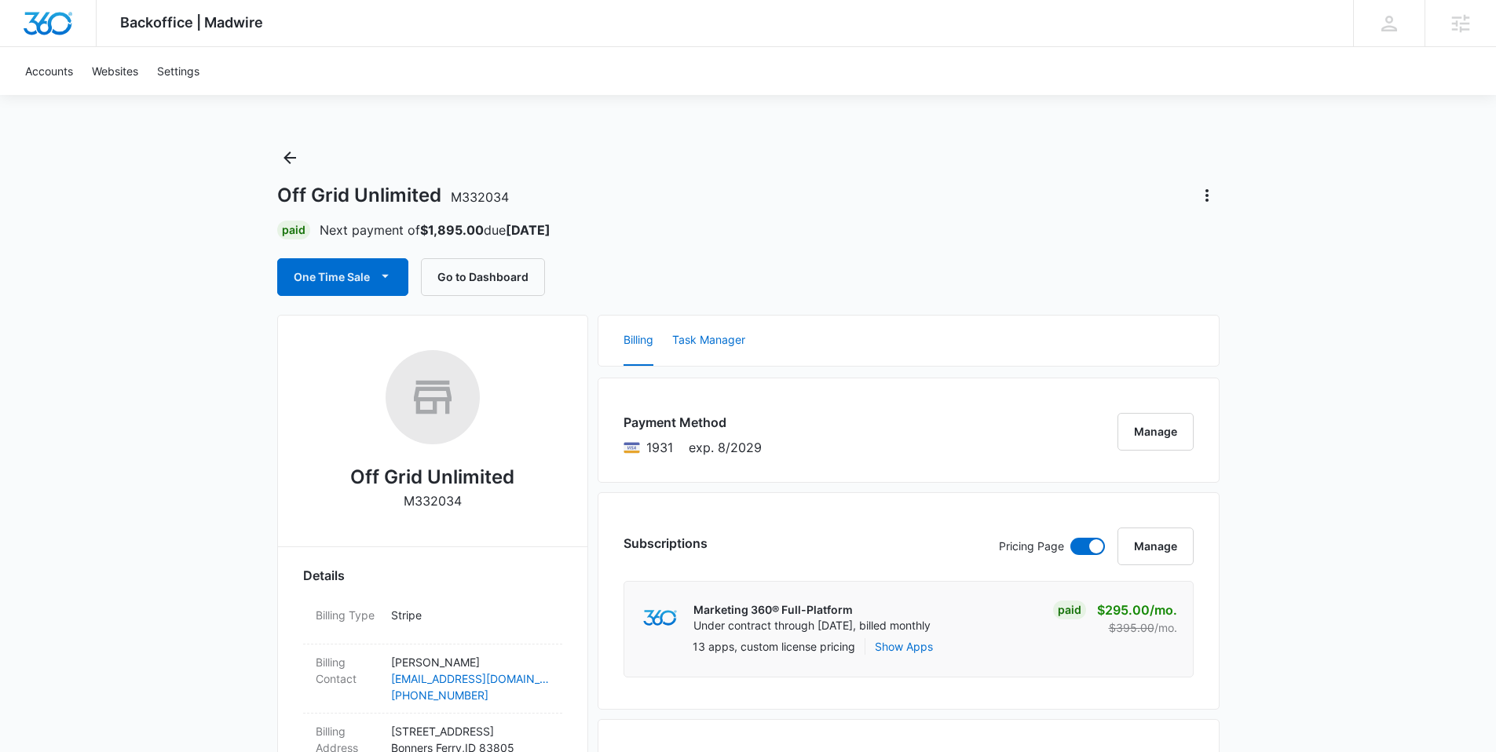
click at [704, 338] on button "Task Manager" at bounding box center [708, 341] width 73 height 50
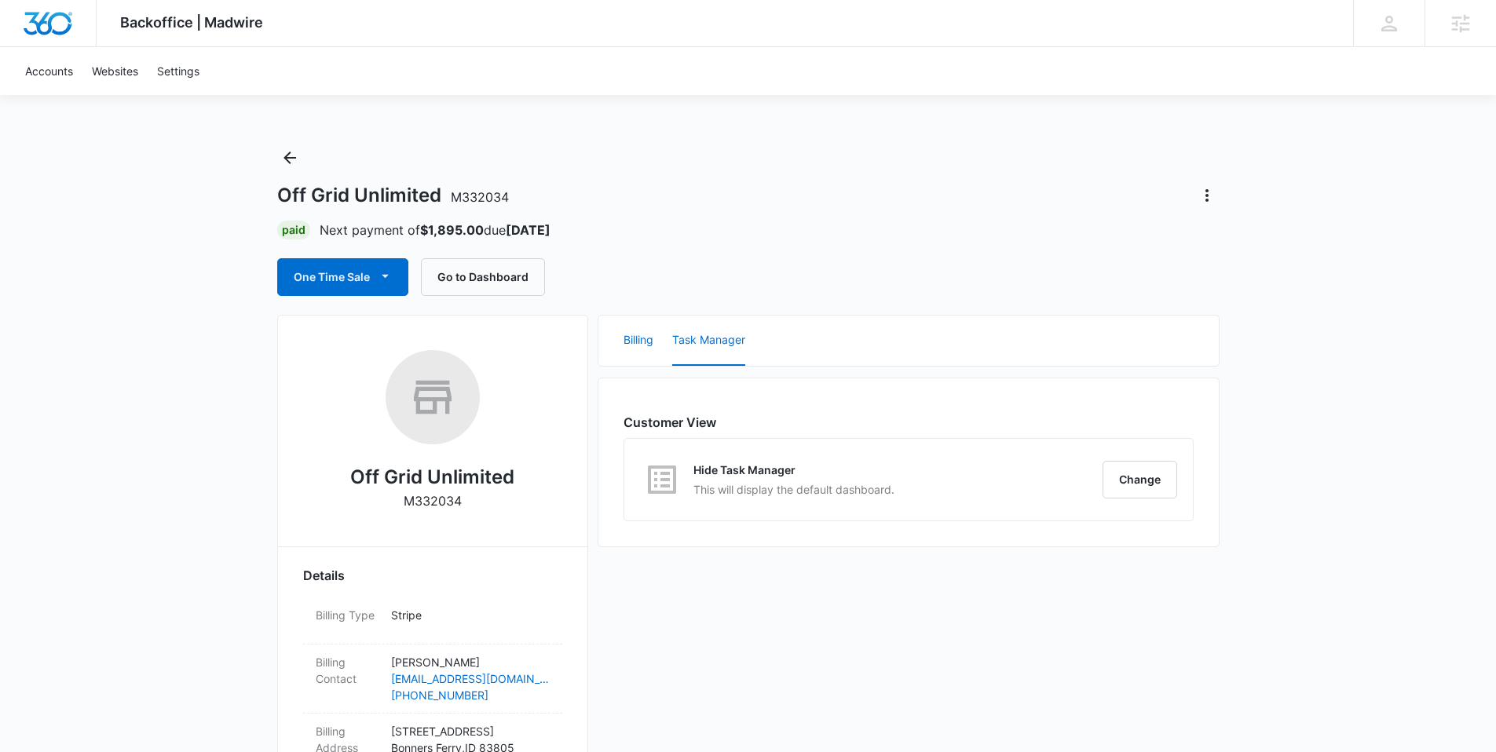
click at [623, 340] on button "Billing" at bounding box center [638, 341] width 30 height 50
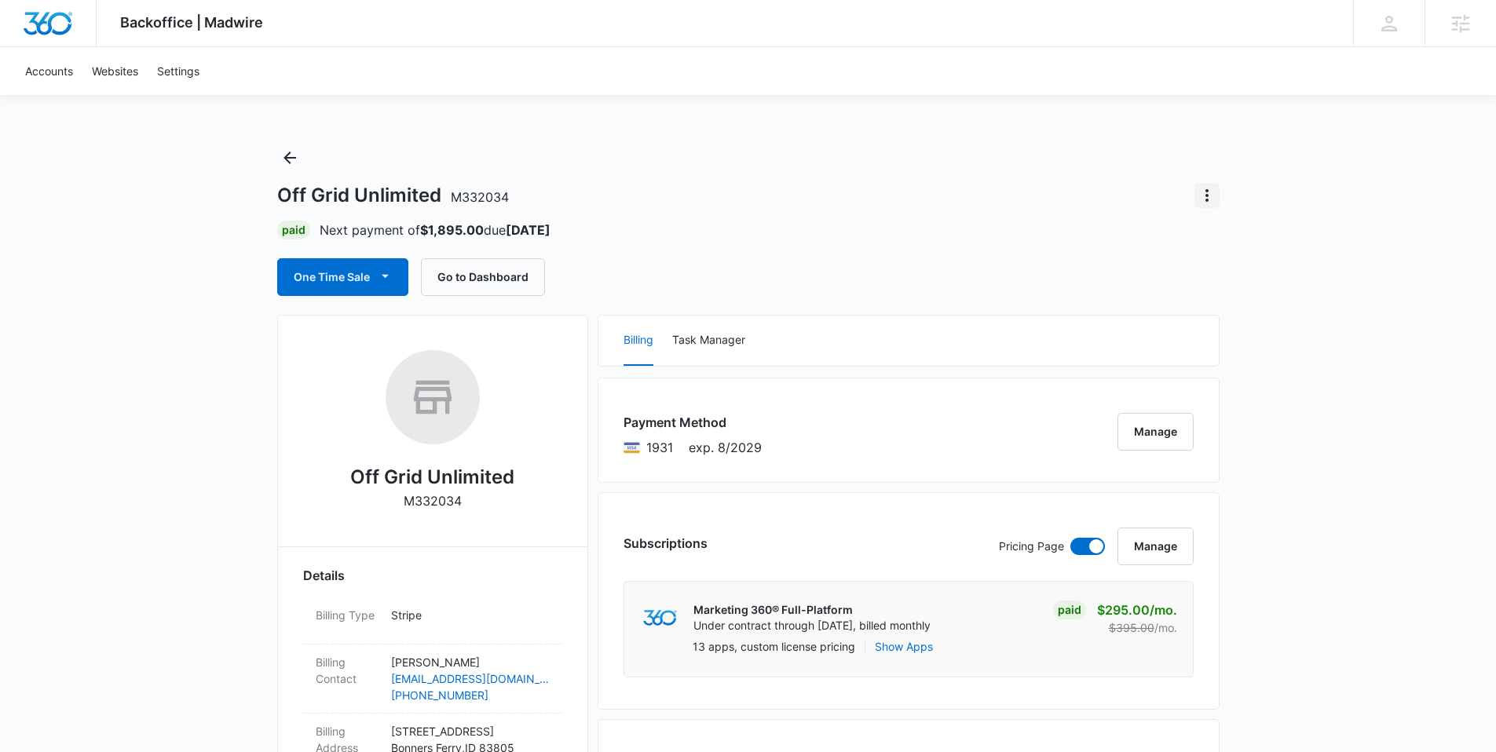
click at [1207, 189] on icon "Actions" at bounding box center [1206, 195] width 19 height 19
click at [170, 68] on link "Settings" at bounding box center [178, 71] width 61 height 48
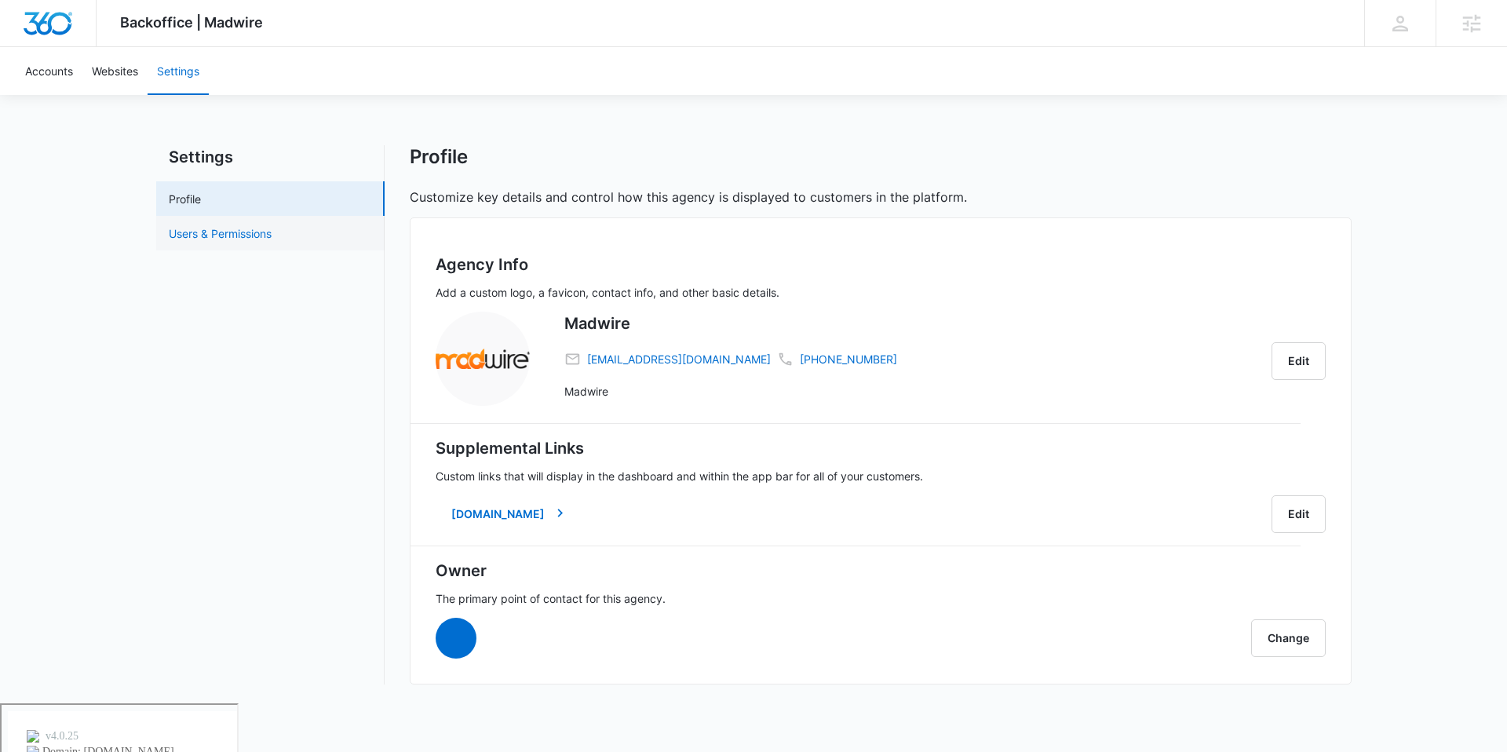
click at [207, 225] on link "Users & Permissions" at bounding box center [220, 233] width 103 height 16
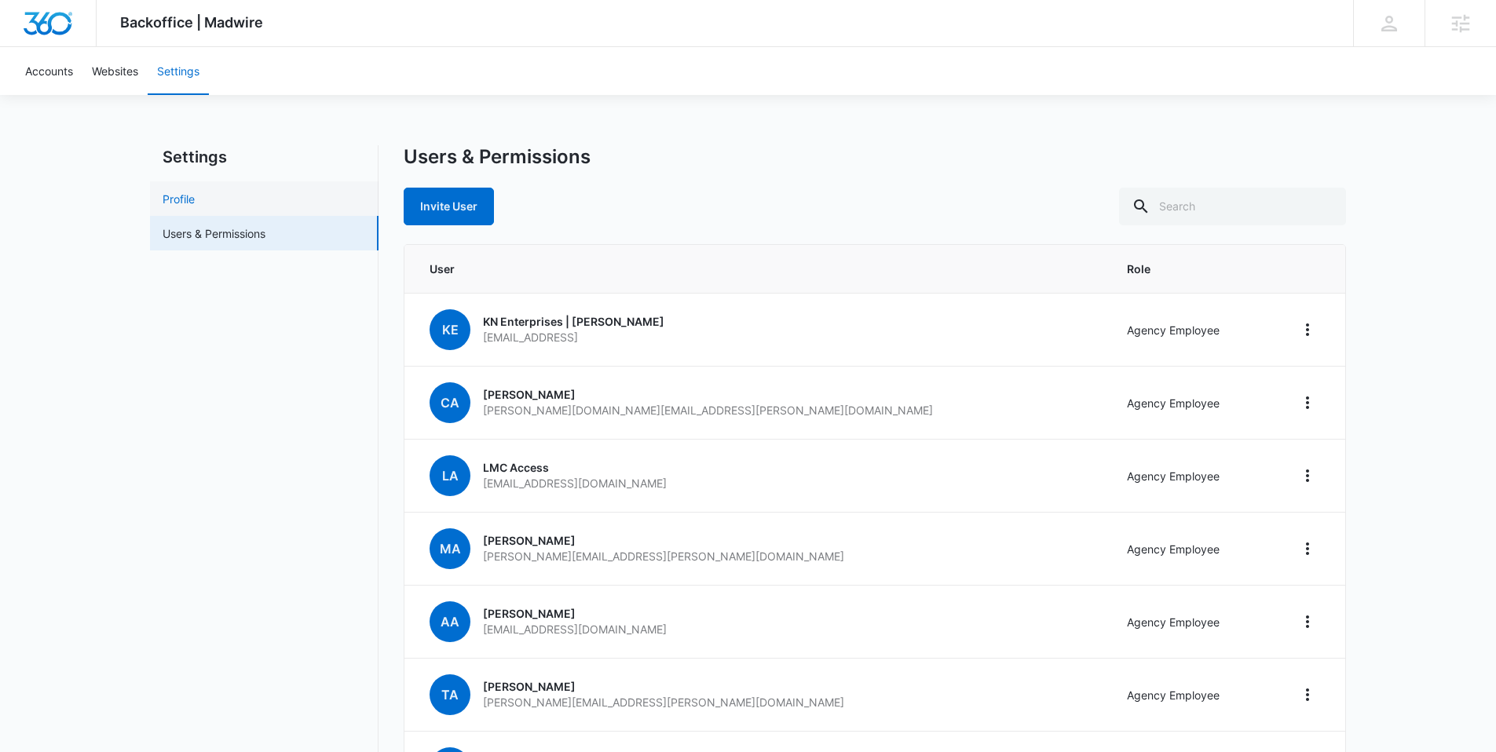
click at [184, 206] on link "Profile" at bounding box center [179, 199] width 32 height 16
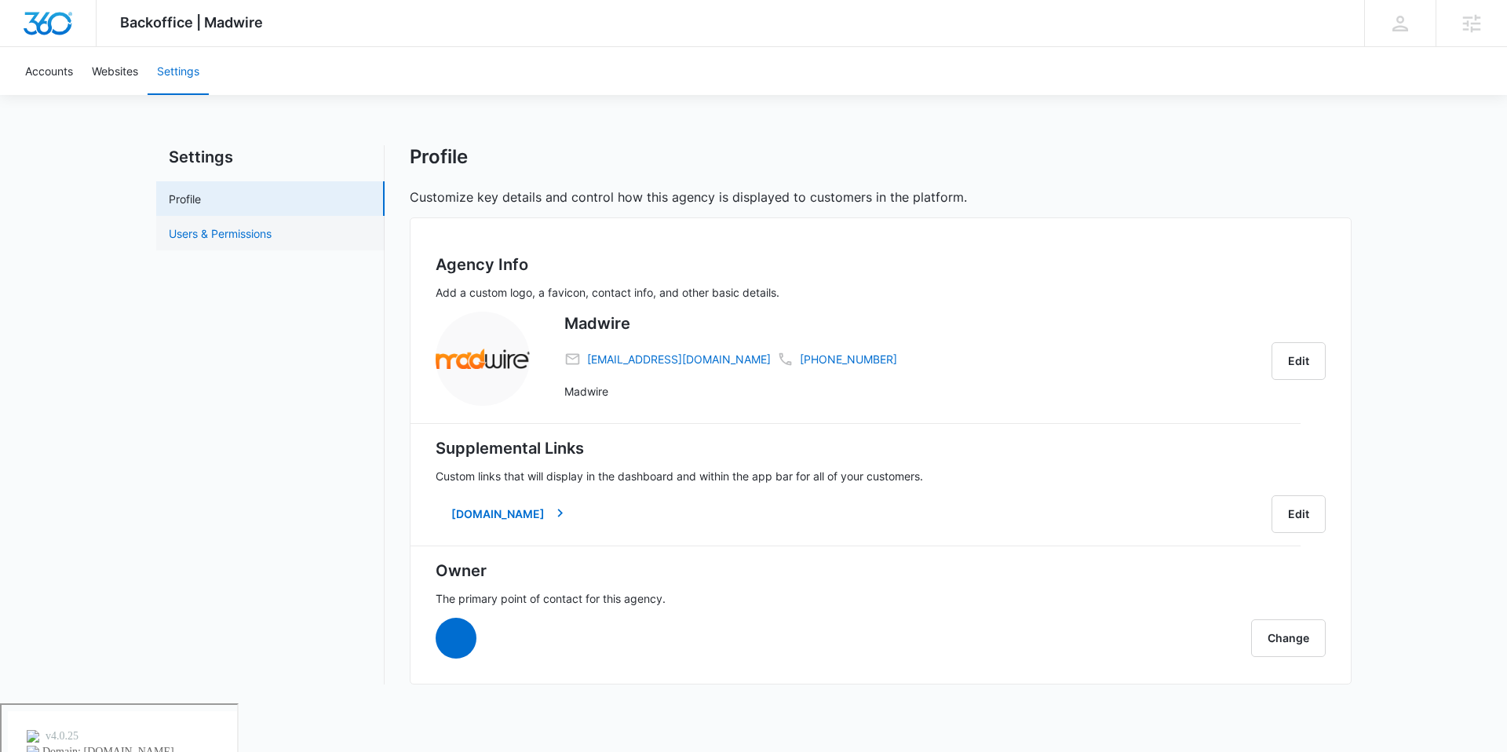
click at [191, 231] on link "Users & Permissions" at bounding box center [220, 233] width 103 height 16
